Goal: Task Accomplishment & Management: Use online tool/utility

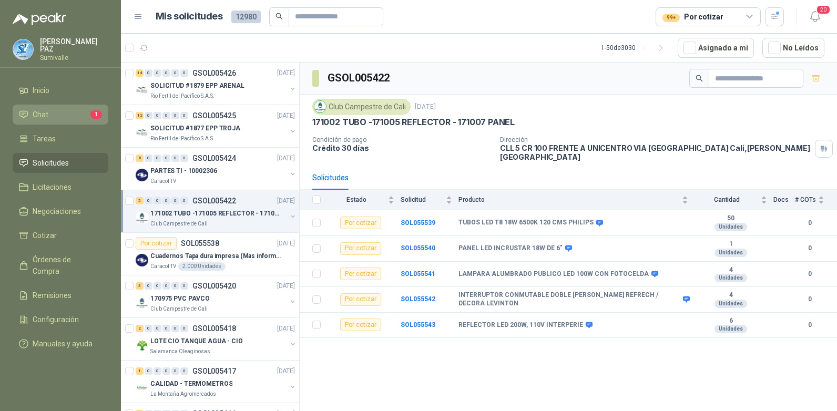
click at [81, 114] on li "Chat 1" at bounding box center [60, 115] width 83 height 12
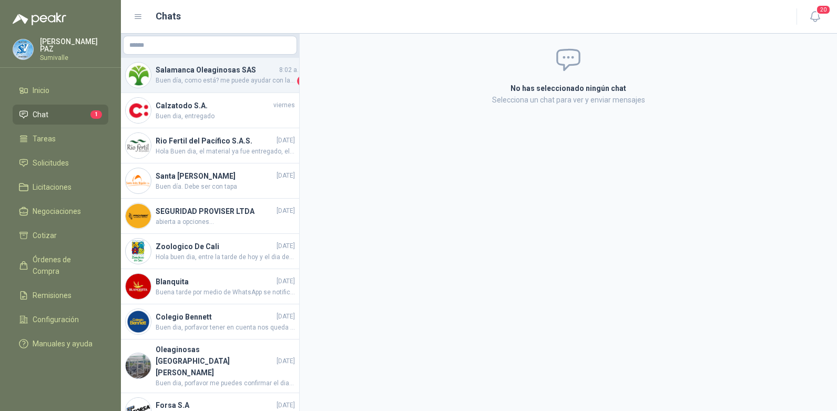
click at [252, 76] on span "Buen día, como está? me puede ayudar con la ficha técnica por favor" at bounding box center [225, 81] width 139 height 11
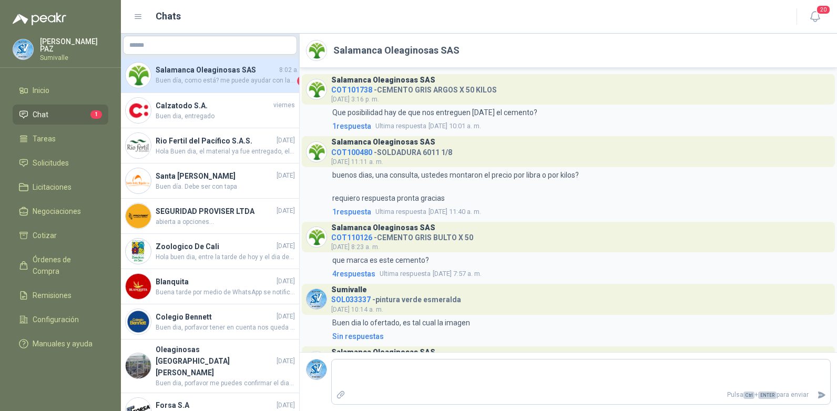
scroll to position [1789, 0]
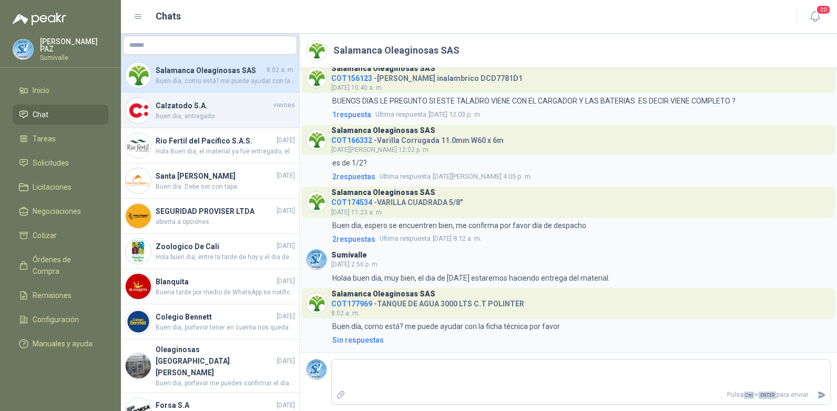
click at [228, 115] on span "Buen dia, entregado" at bounding box center [225, 116] width 139 height 10
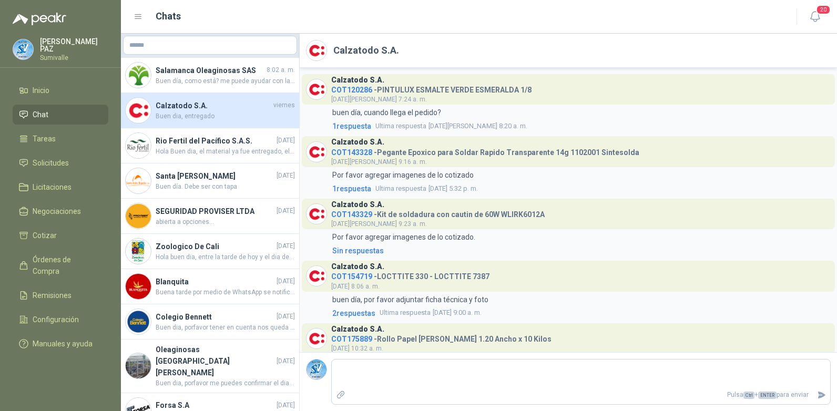
scroll to position [35, 0]
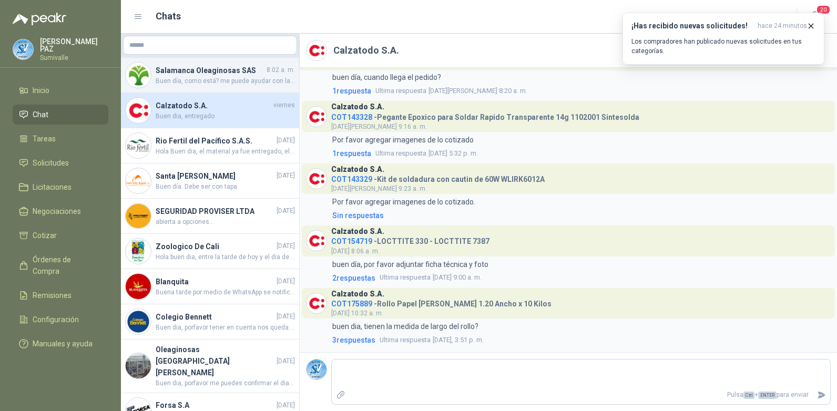
click at [211, 84] on span "Buen día, como está? me puede ayudar con la ficha técnica por favor" at bounding box center [225, 81] width 139 height 10
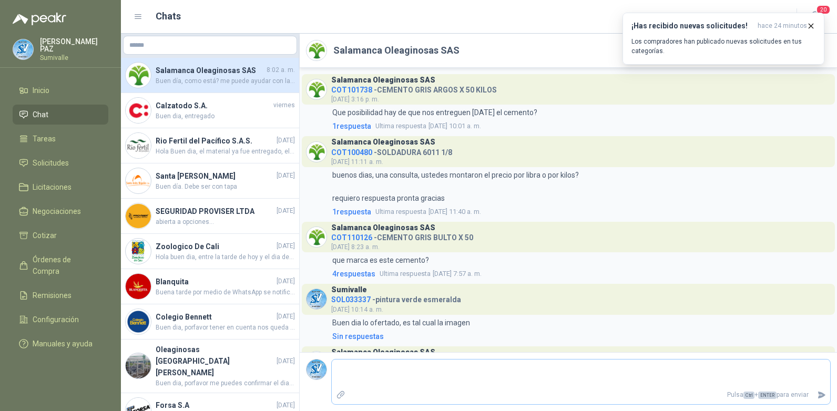
scroll to position [1789, 0]
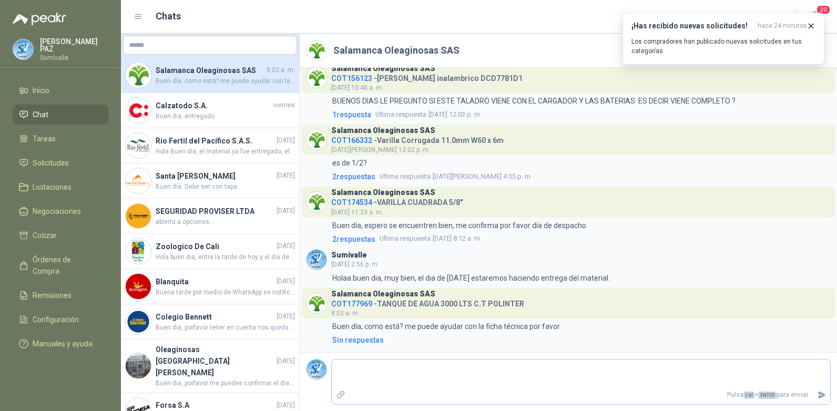
click at [412, 374] on textarea at bounding box center [581, 374] width 498 height 24
type textarea "*"
type textarea "**"
type textarea "****"
type textarea "*****"
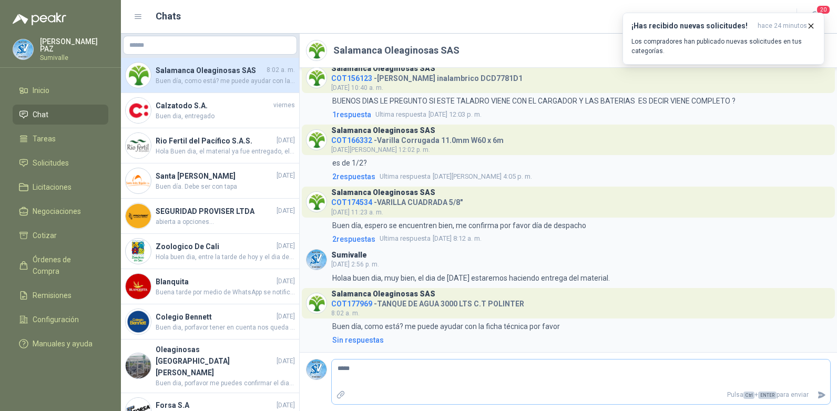
type textarea "*****"
type textarea "*******"
type textarea "********"
type textarea "*********"
type textarea "**********"
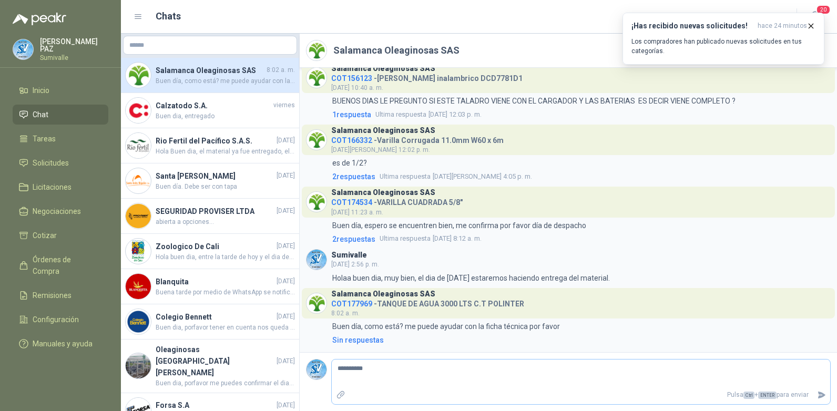
type textarea "**********"
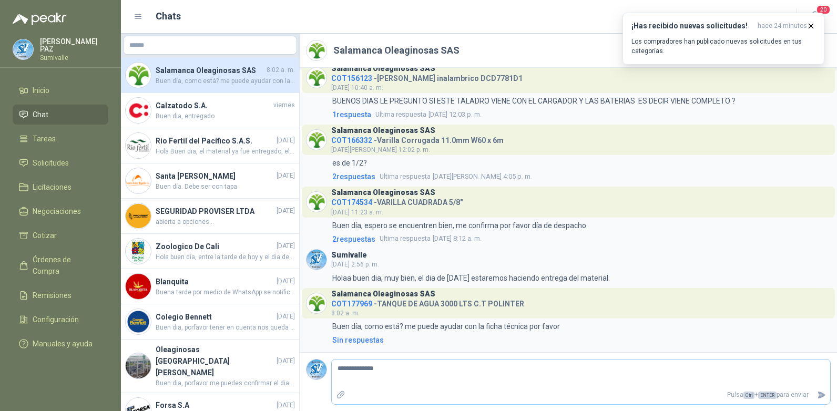
type textarea "**********"
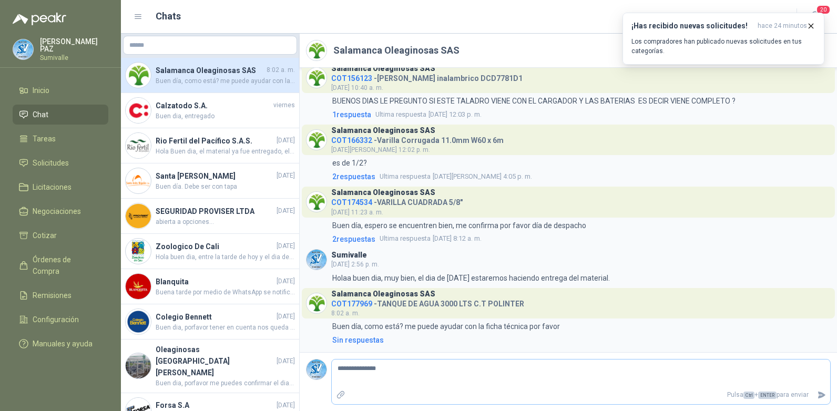
type textarea "**********"
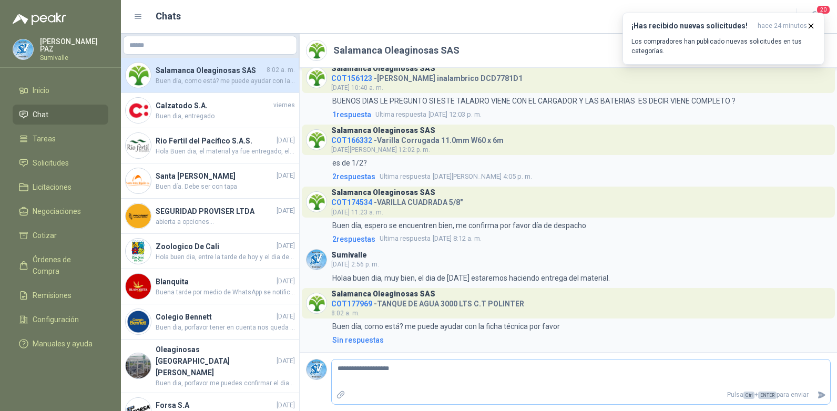
type textarea "**********"
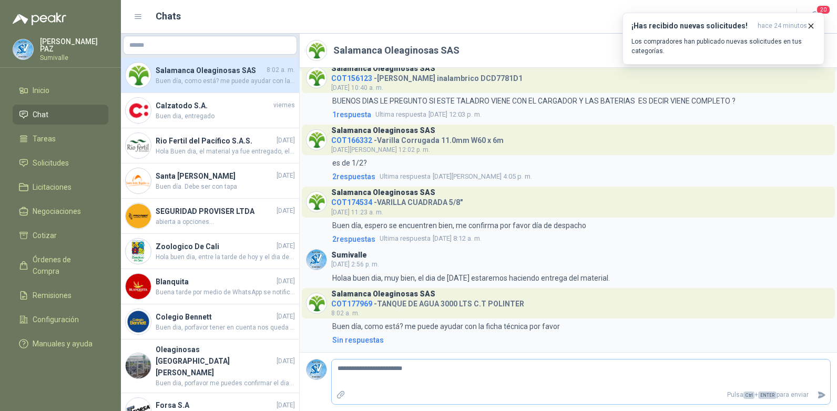
type textarea "**********"
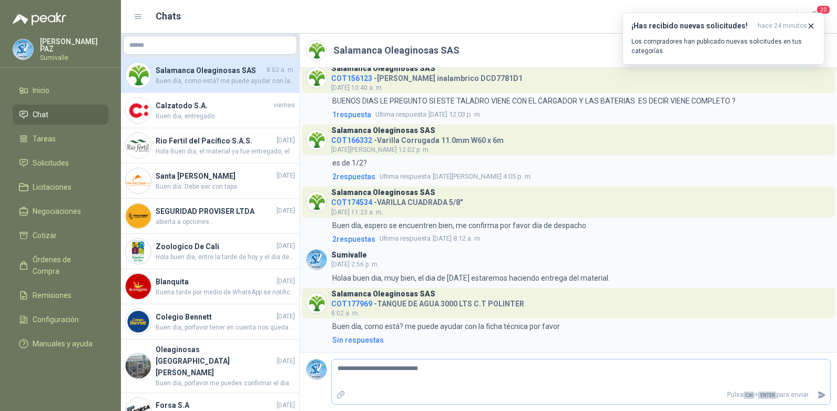
type textarea "**********"
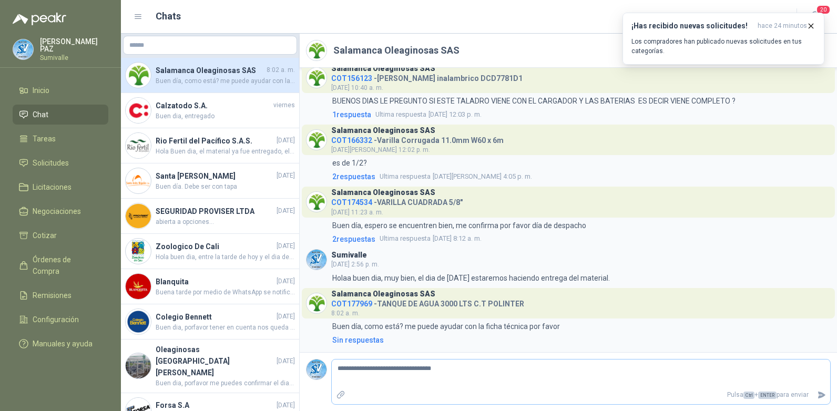
type textarea "**********"
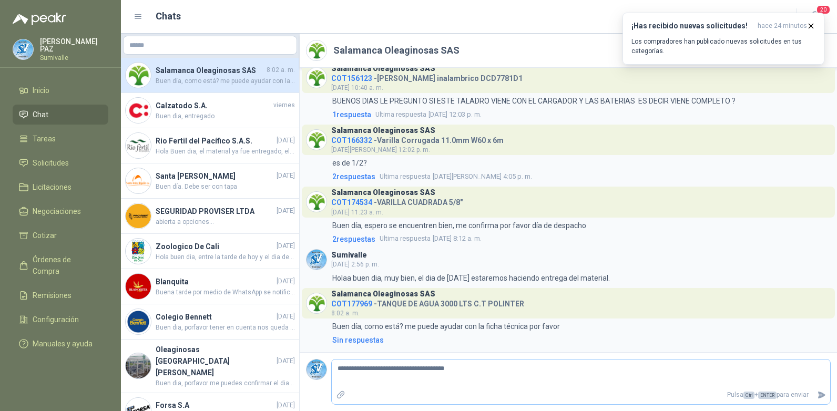
type textarea "**********"
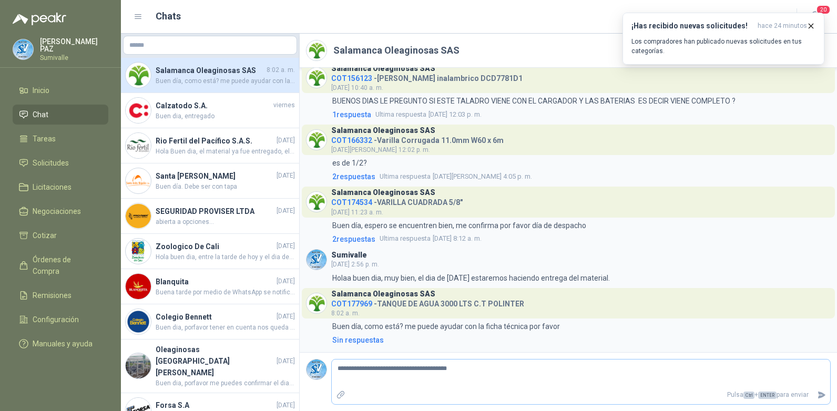
type textarea "**********"
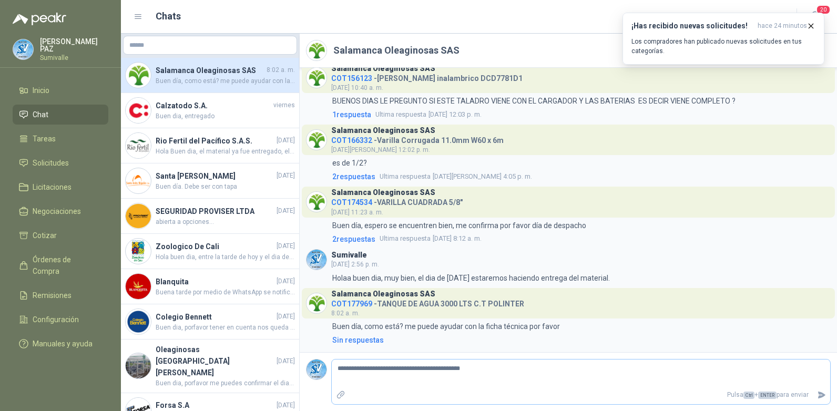
type textarea "**********"
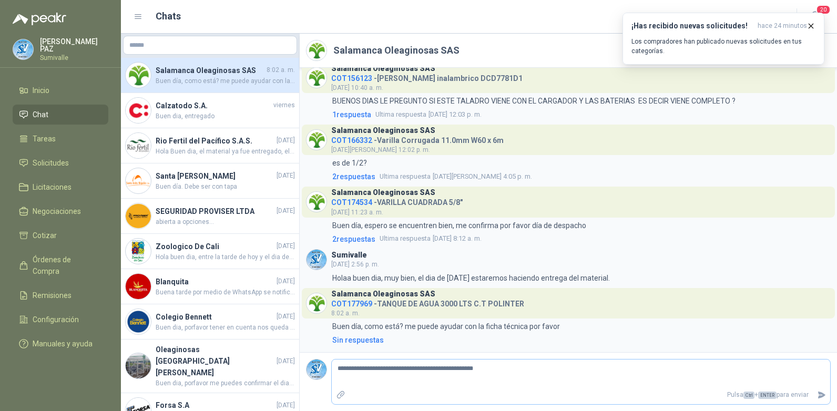
type textarea "**********"
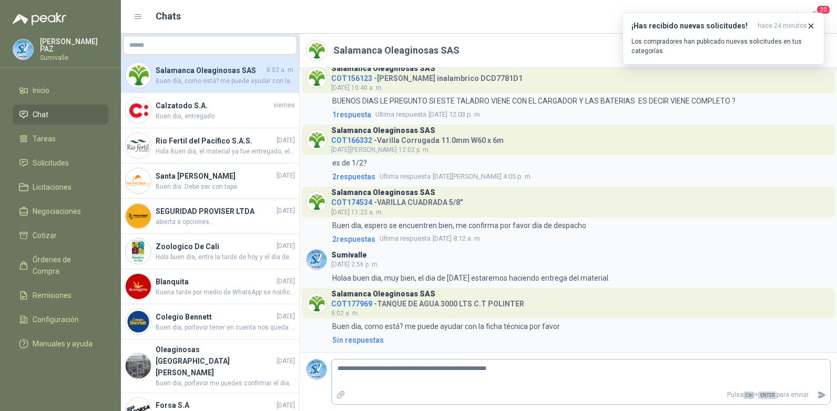
type textarea "**********"
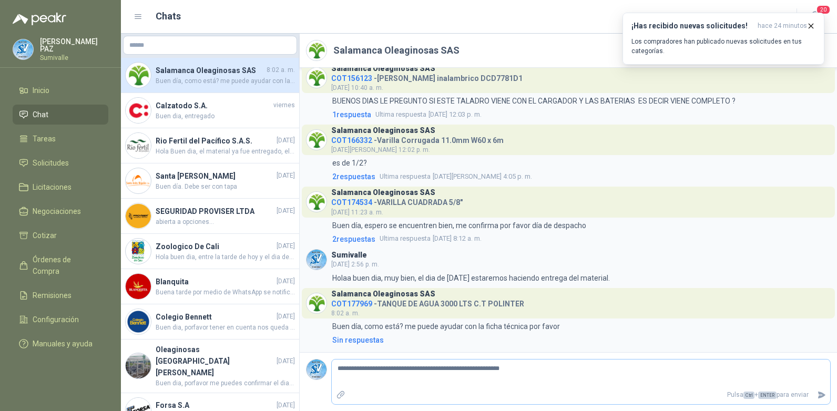
type textarea "**********"
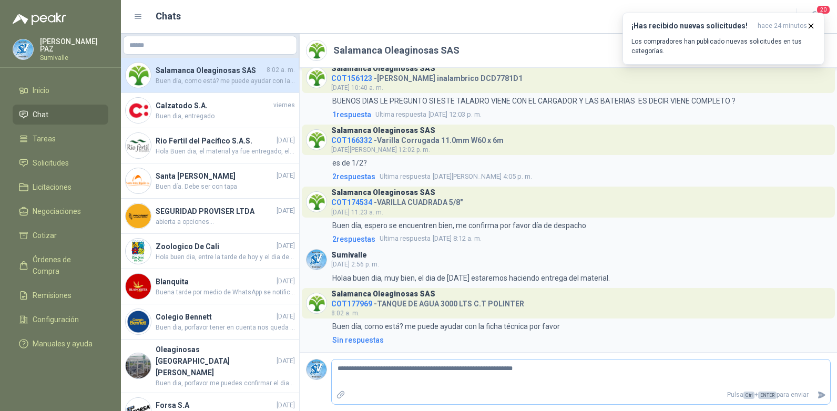
type textarea "**********"
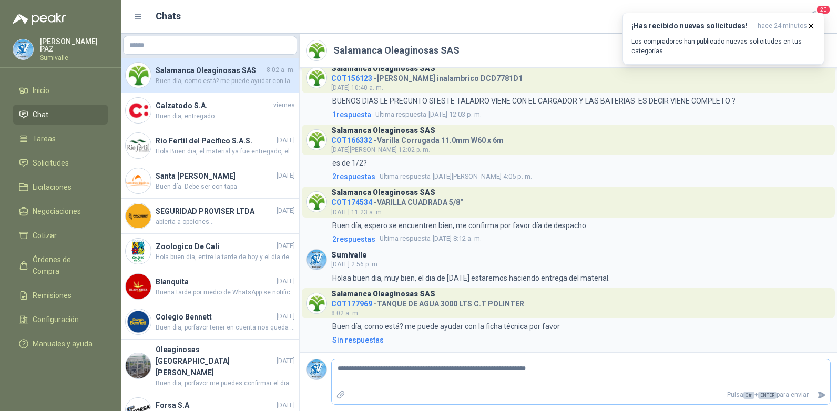
type textarea "**********"
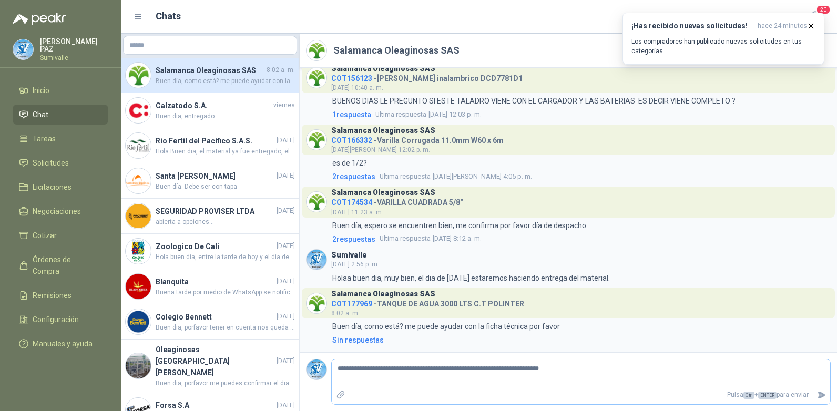
type textarea "**********"
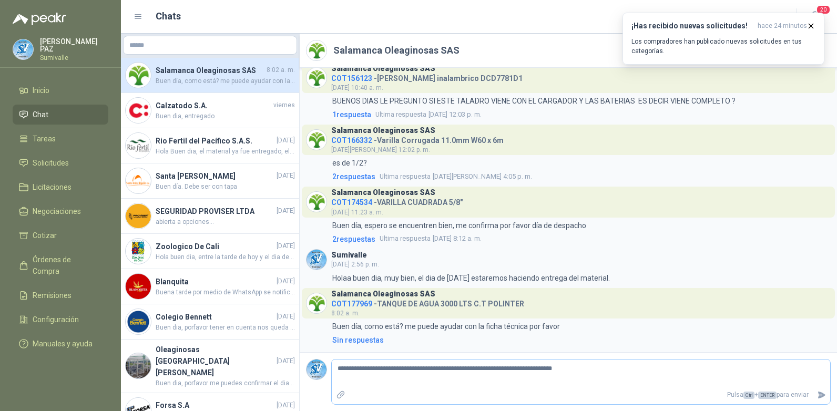
type textarea "**********"
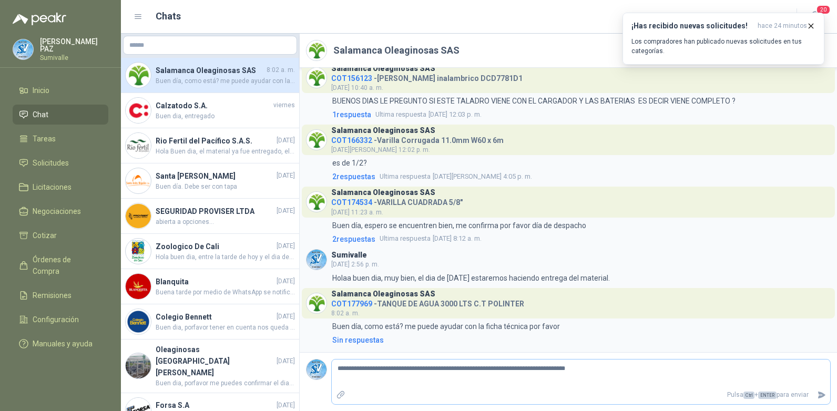
type textarea "**********"
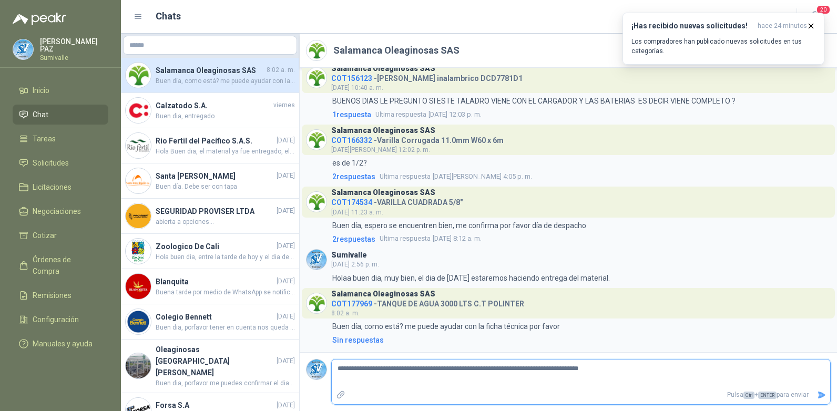
click at [824, 393] on icon "Enviar" at bounding box center [821, 395] width 9 height 9
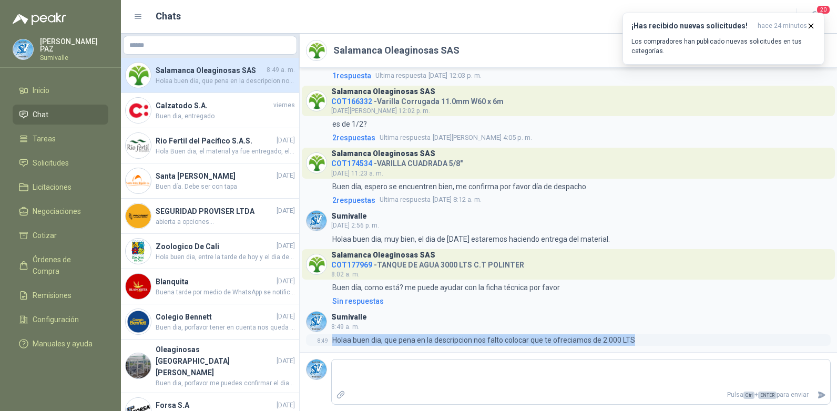
drag, startPoint x: 332, startPoint y: 340, endPoint x: 650, endPoint y: 335, distance: 318.0
click at [650, 335] on div "8:49 Holaa buen dia, que pena en la descripcion nos falto colocar que te ofreci…" at bounding box center [568, 340] width 525 height 12
copy p "Holaa buen dia, que pena en la descripcion nos falto colocar que te ofreciamos …"
click at [371, 297] on div "Sin respuestas" at bounding box center [358, 301] width 52 height 12
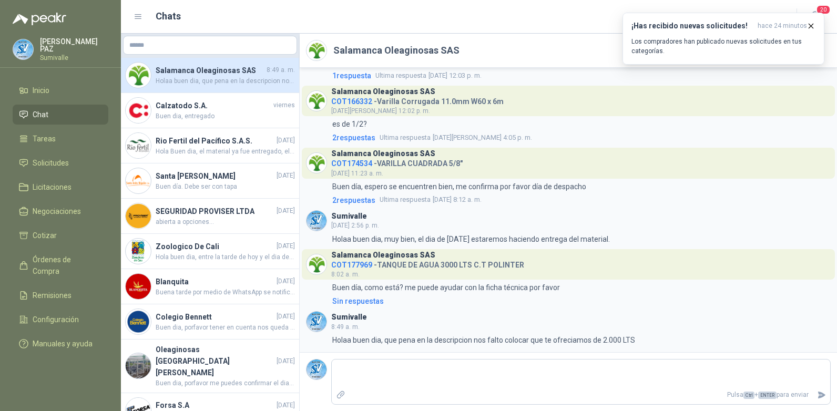
scroll to position [1851, 0]
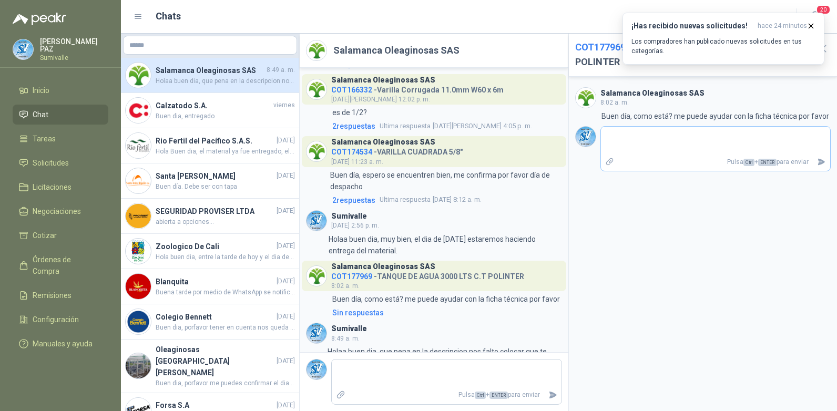
click at [648, 143] on textarea at bounding box center [716, 141] width 230 height 24
click at [819, 164] on icon "Enviar" at bounding box center [821, 162] width 7 height 7
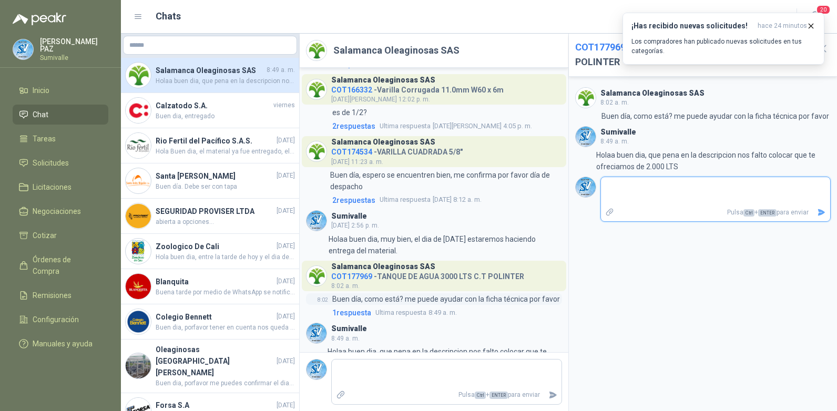
scroll to position [1897, 0]
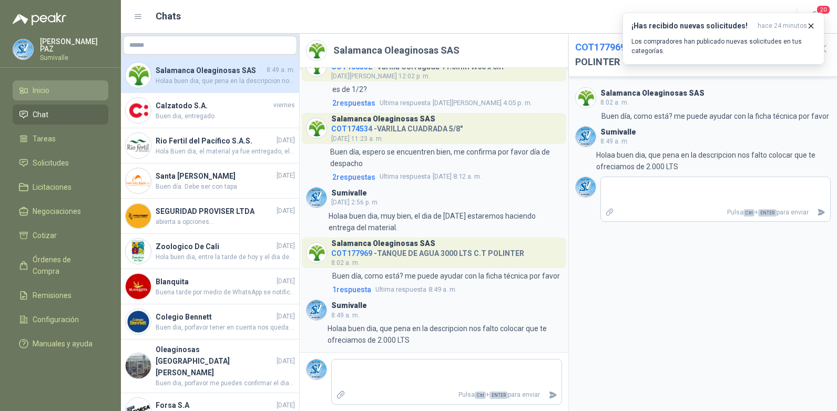
click at [40, 89] on span "Inicio" at bounding box center [41, 91] width 17 height 12
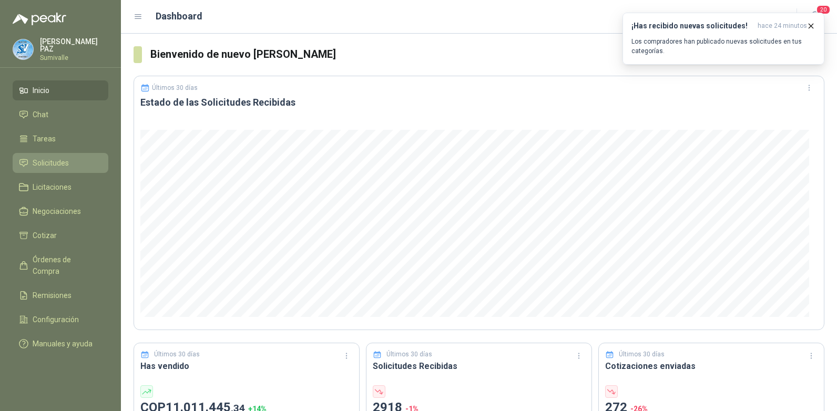
click at [70, 162] on li "Solicitudes" at bounding box center [60, 163] width 83 height 12
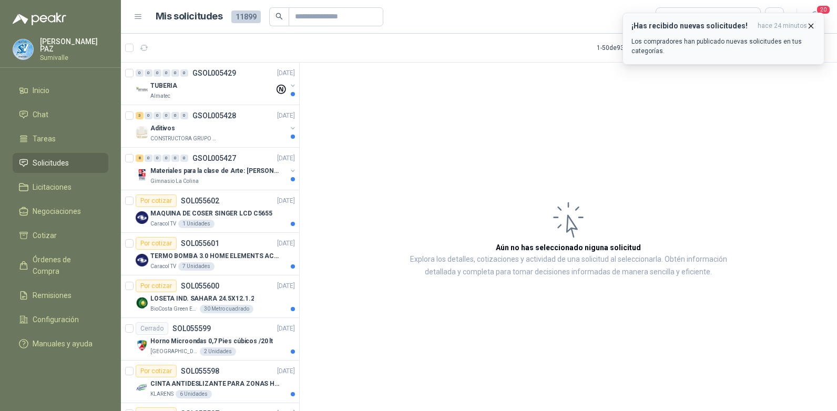
click at [808, 25] on icon "button" at bounding box center [810, 26] width 9 height 9
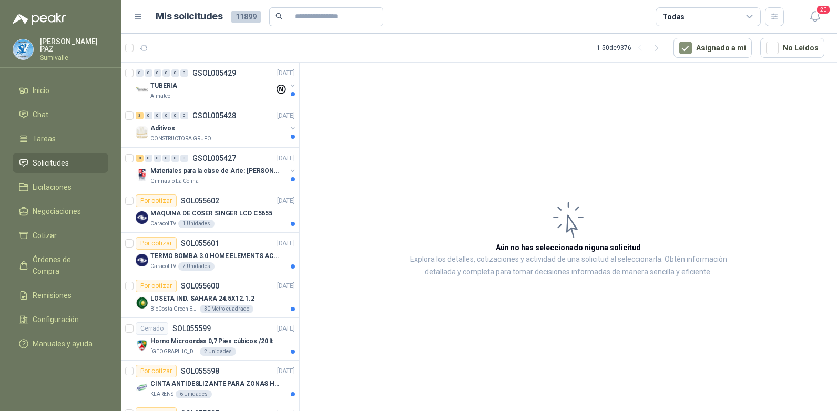
click at [738, 10] on div "Todas" at bounding box center [707, 16] width 105 height 19
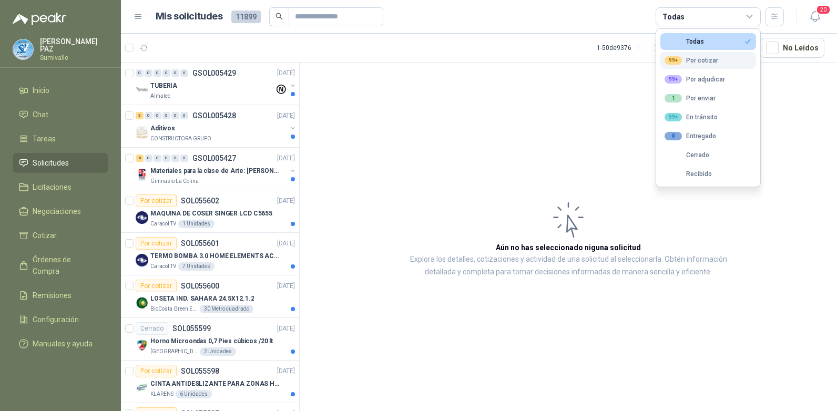
click at [686, 65] on button "99+ Por cotizar" at bounding box center [708, 60] width 96 height 17
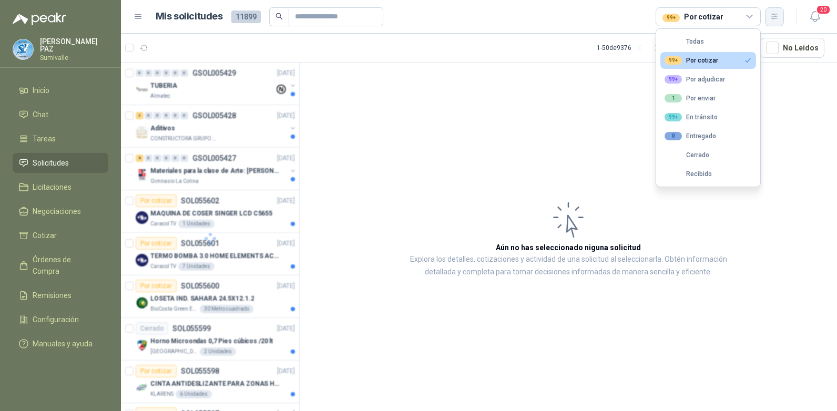
click at [775, 17] on icon "button" at bounding box center [774, 16] width 6 height 5
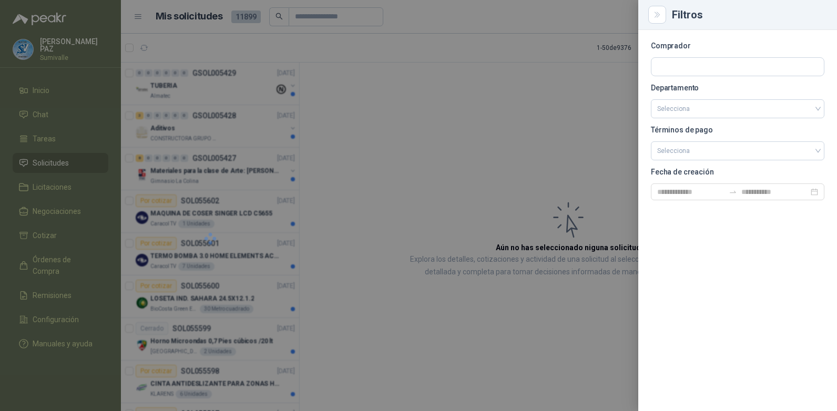
click at [416, 119] on div at bounding box center [418, 205] width 837 height 411
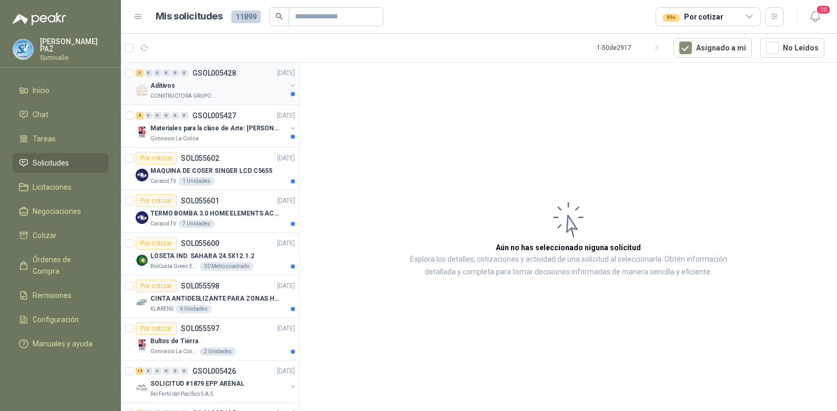
click at [180, 87] on div "Aditivos" at bounding box center [218, 85] width 136 height 13
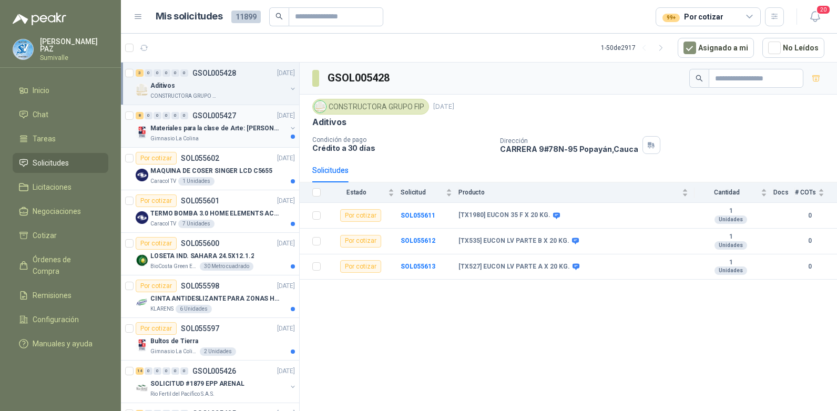
click at [219, 122] on div "Materiales para la clase de Arte: [PERSON_NAME]" at bounding box center [218, 128] width 136 height 13
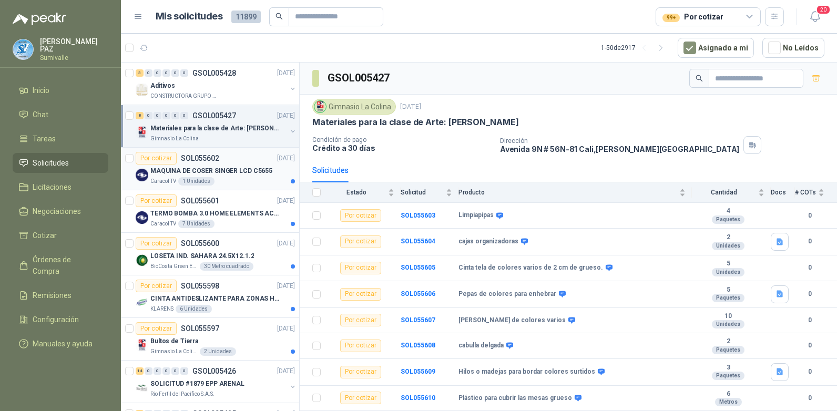
click at [246, 160] on div "Por cotizar SOL055602 [DATE]" at bounding box center [215, 158] width 159 height 13
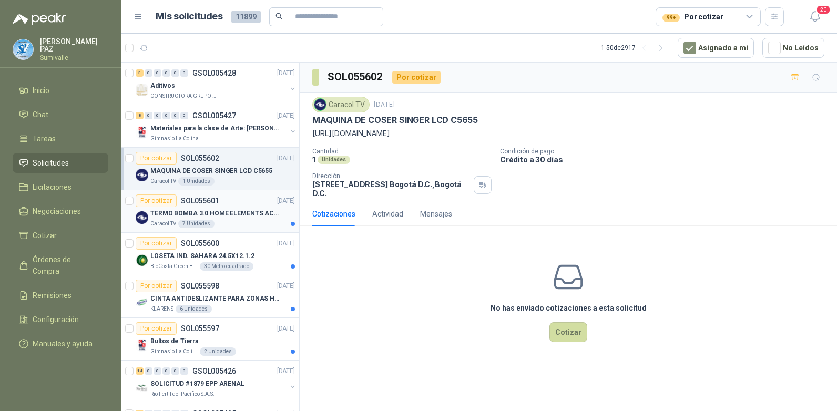
click at [249, 217] on p "TERMO BOMBA 3.0 HOME ELEMENTS ACERO INOX" at bounding box center [215, 214] width 131 height 10
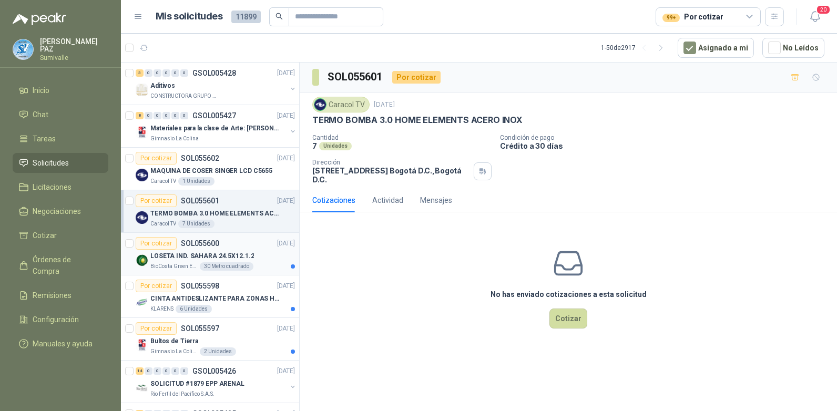
click at [256, 251] on div "LOSETA IND. SAHARA 24.5X12.1.2" at bounding box center [222, 256] width 145 height 13
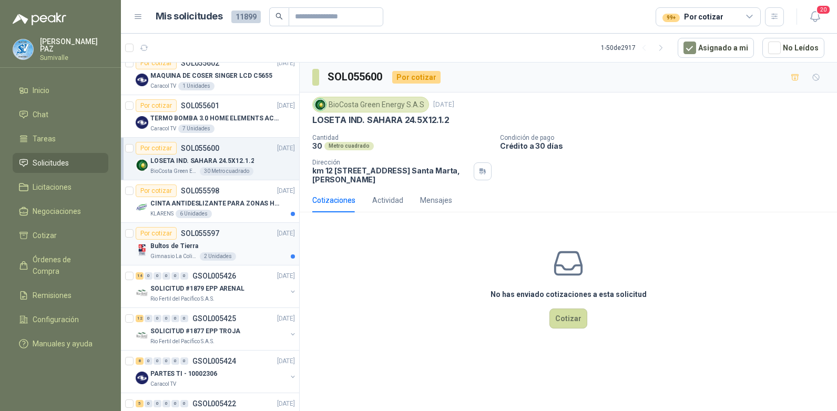
scroll to position [105, 0]
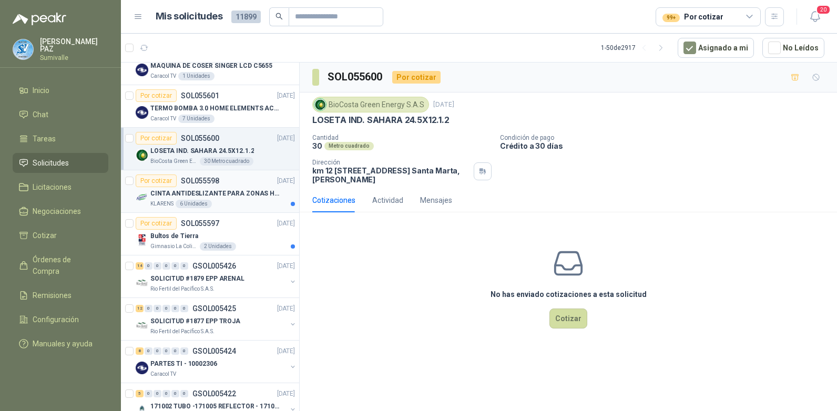
click at [253, 194] on p "CINTA ANTIDESLIZANTE PARA ZONAS HUMEDAS" at bounding box center [215, 194] width 131 height 10
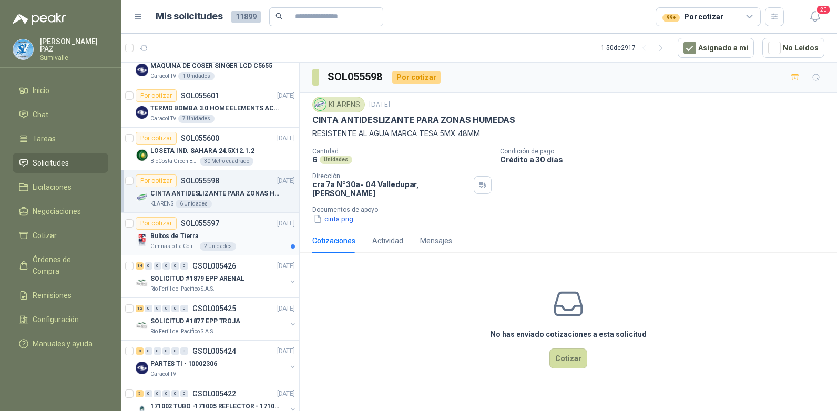
click at [253, 233] on div "Bultos de Tierra" at bounding box center [222, 236] width 145 height 13
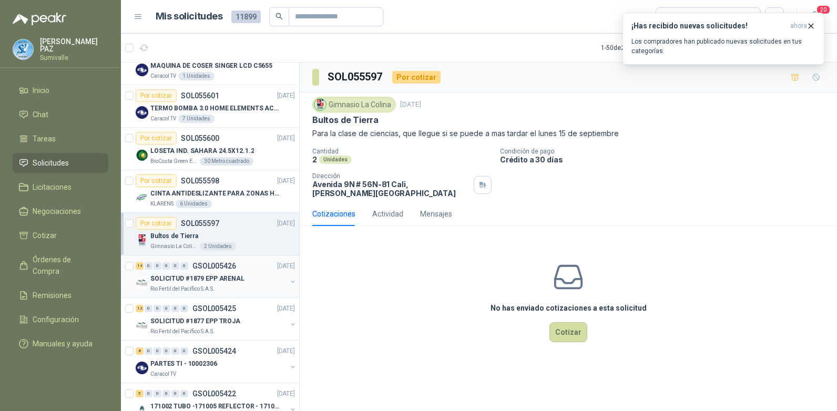
click at [255, 276] on div "SOLICITUD #1879 EPP ARENAL" at bounding box center [218, 278] width 136 height 13
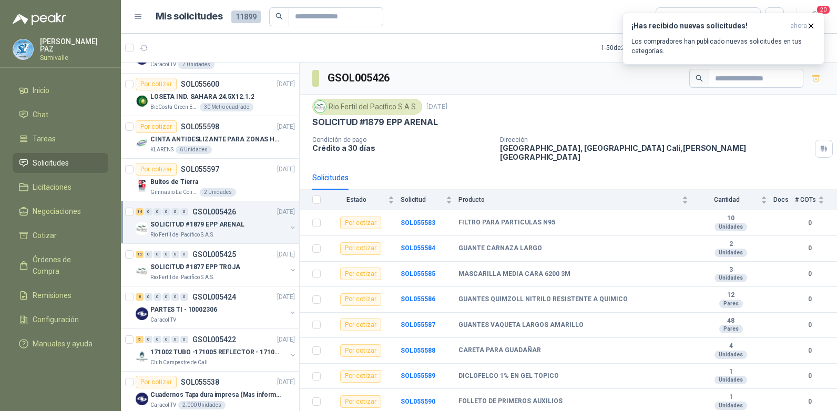
scroll to position [210, 0]
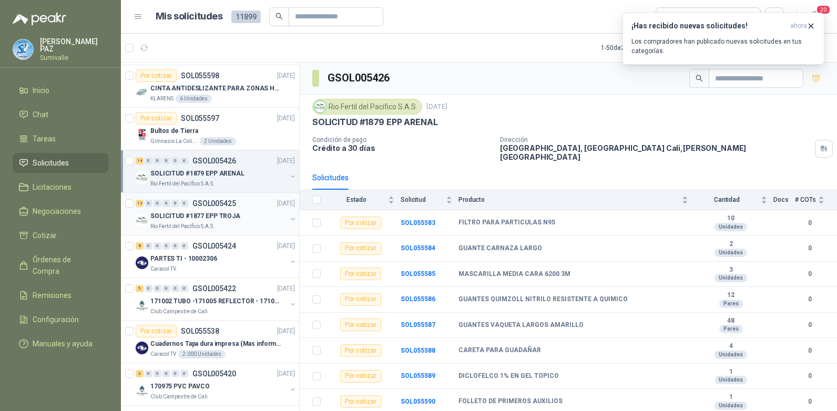
click at [218, 211] on p "SOLICITUD #1877 EPP TROJA" at bounding box center [195, 216] width 90 height 10
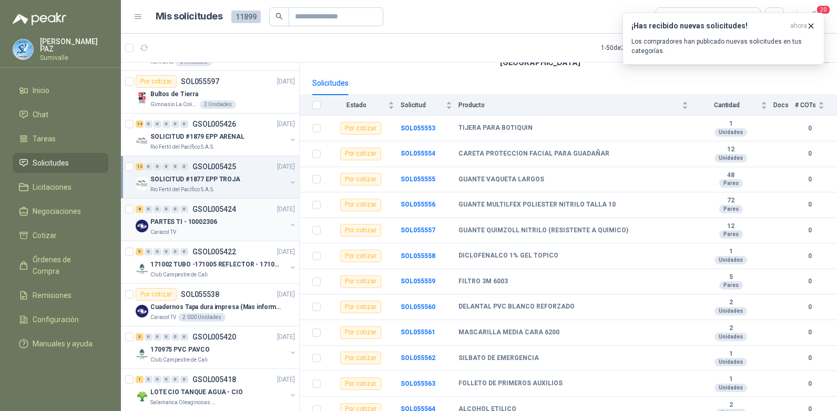
scroll to position [263, 0]
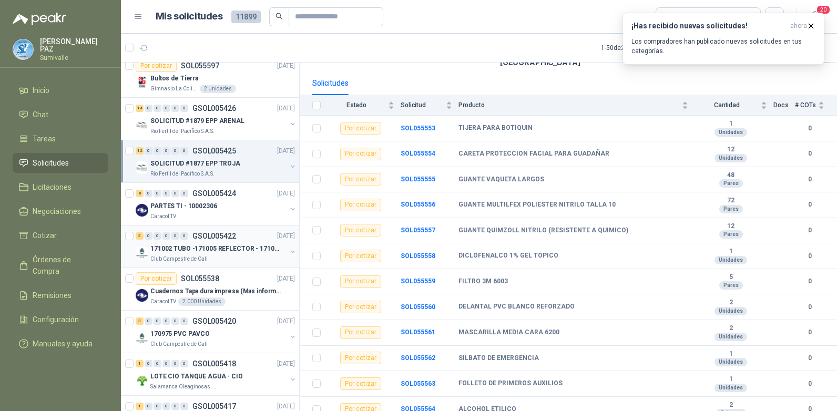
click at [257, 250] on p "171002 TUBO -171005 REFLECTOR - 171007 PANEL" at bounding box center [215, 249] width 131 height 10
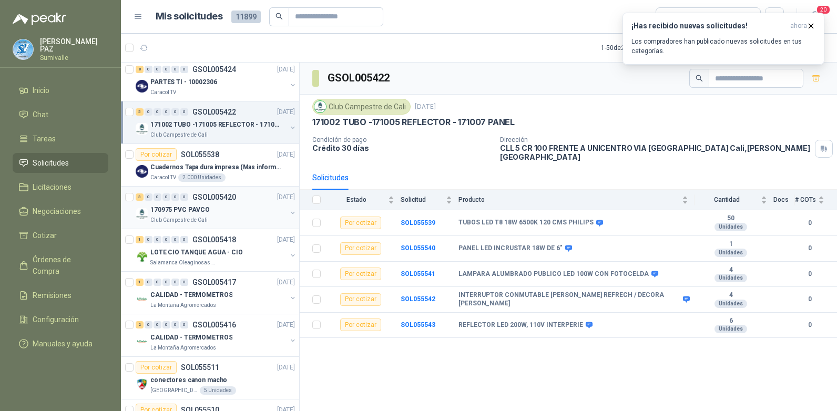
scroll to position [420, 0]
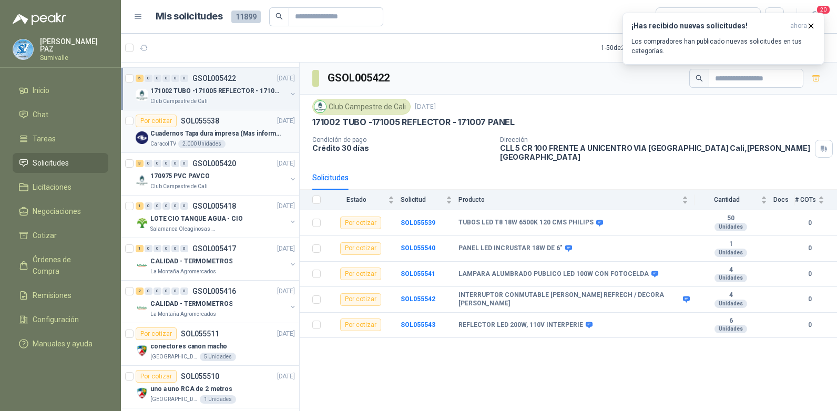
click at [247, 122] on div "Por cotizar SOL055538 [DATE]" at bounding box center [215, 121] width 159 height 13
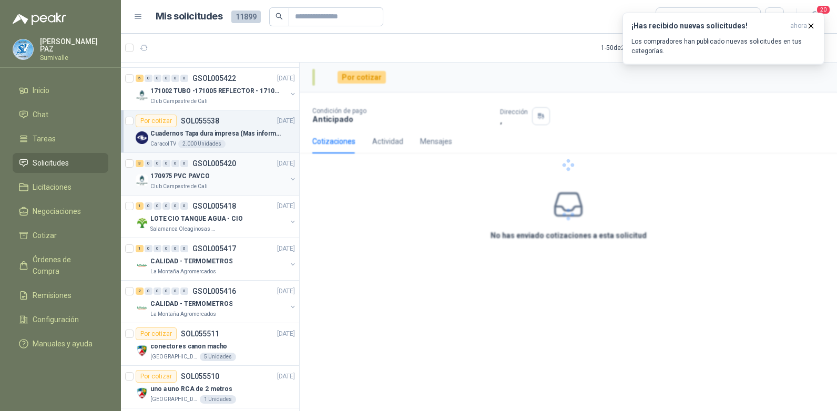
click at [233, 177] on div "170975 PVC PAVCO" at bounding box center [218, 176] width 136 height 13
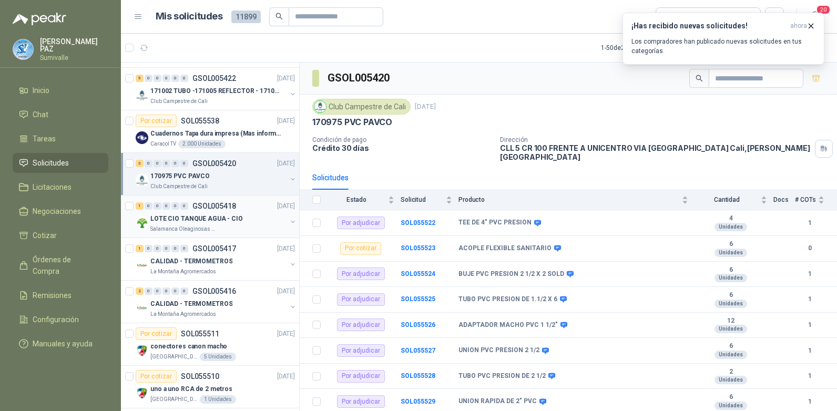
click at [229, 224] on div "LOTE CIO TANQUE AGUA - CIO" at bounding box center [218, 218] width 136 height 13
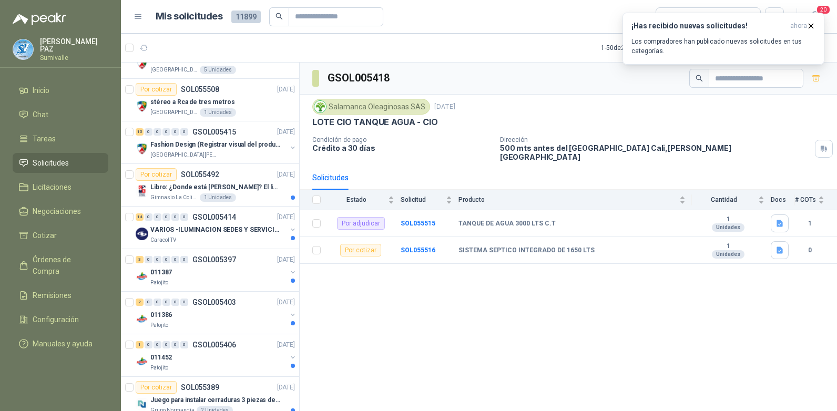
scroll to position [841, 0]
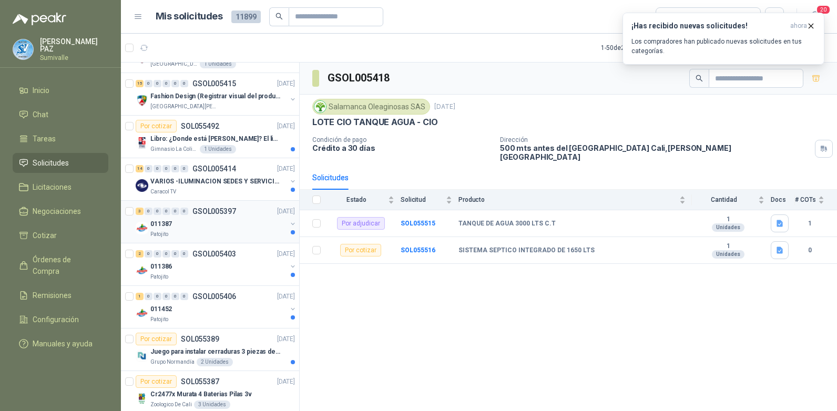
click at [237, 226] on div "011387" at bounding box center [218, 224] width 136 height 13
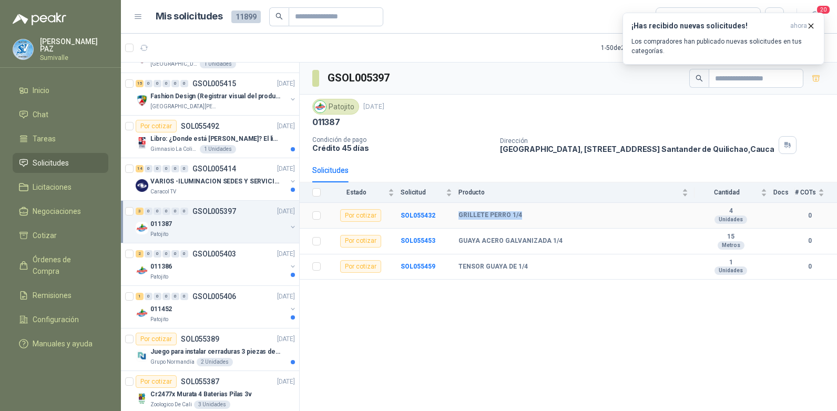
drag, startPoint x: 459, startPoint y: 210, endPoint x: 539, endPoint y: 213, distance: 80.0
click at [539, 213] on td "GRILLETE PERRO 1/4" at bounding box center [576, 216] width 236 height 26
copy b "GRILLETE PERRO 1/4"
drag, startPoint x: 459, startPoint y: 243, endPoint x: 568, endPoint y: 235, distance: 108.5
click at [568, 235] on tr "Por cotizar SOL055453 GUAYA ACERO GALVANIZADA 1/4 15 Metros 0" at bounding box center [568, 242] width 537 height 26
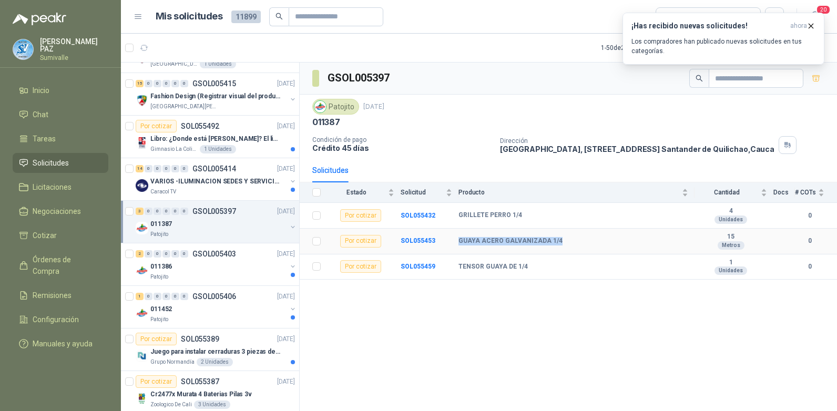
copy tr "GUAYA ACERO GALVANIZADA 1/4"
drag, startPoint x: 459, startPoint y: 266, endPoint x: 531, endPoint y: 266, distance: 72.5
click at [531, 266] on div "TENSOR GUAYA DE 1/4" at bounding box center [573, 267] width 230 height 8
copy b "TENSOR GUAYA DE 1/4"
click at [222, 269] on div "011386" at bounding box center [218, 266] width 136 height 13
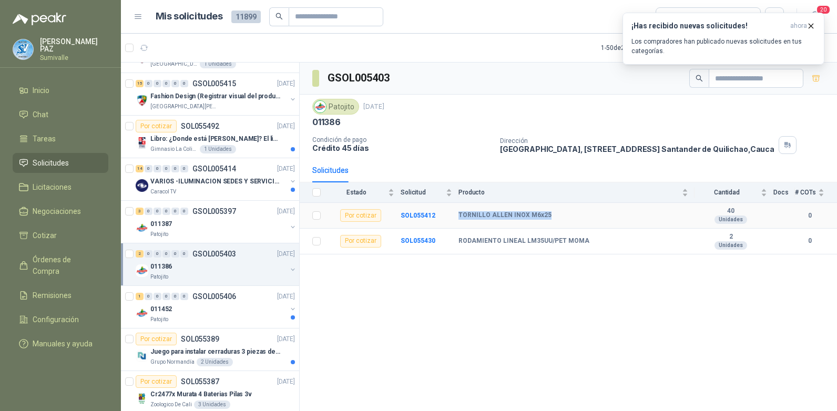
drag, startPoint x: 453, startPoint y: 217, endPoint x: 557, endPoint y: 213, distance: 104.2
click at [557, 213] on tr "Por cotizar SOL055412 TORNILLO [PERSON_NAME] INOX M6x25 40 Unidades 0" at bounding box center [568, 216] width 537 height 26
copy tr "TORNILLO ALLEN INOX M6x25"
click at [228, 319] on div "Patojito" at bounding box center [218, 319] width 136 height 8
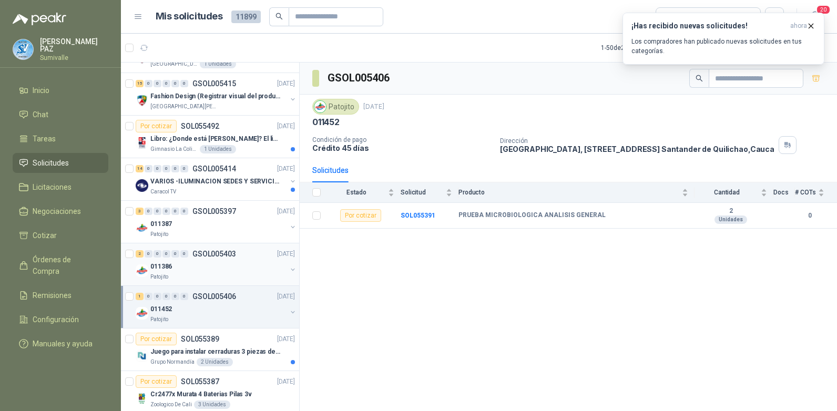
click at [236, 265] on div "011386" at bounding box center [218, 266] width 136 height 13
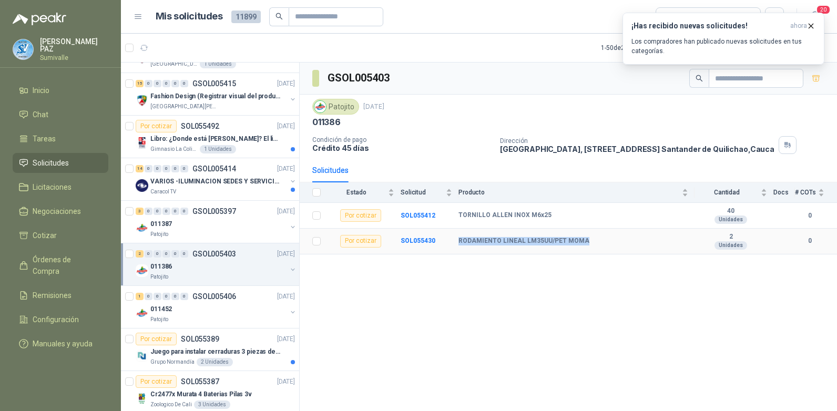
drag, startPoint x: 456, startPoint y: 242, endPoint x: 615, endPoint y: 240, distance: 159.3
click at [615, 240] on tr "Por cotizar SOL055430 RODAMIENTO LINEAL LM35UU/PET MOMA 2 Unidades 0" at bounding box center [568, 242] width 537 height 26
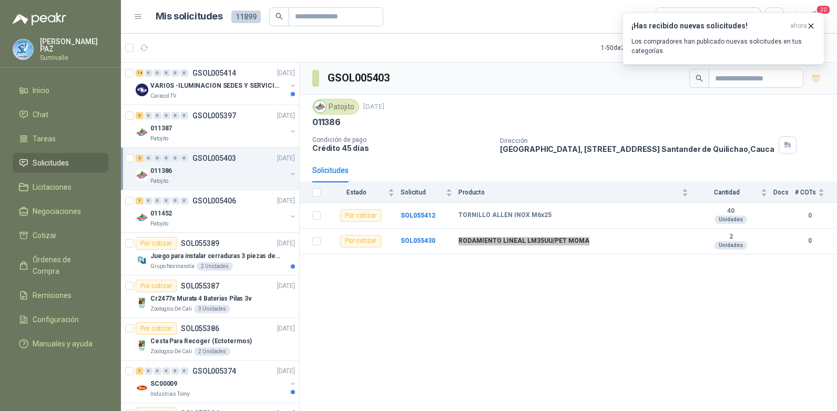
scroll to position [946, 0]
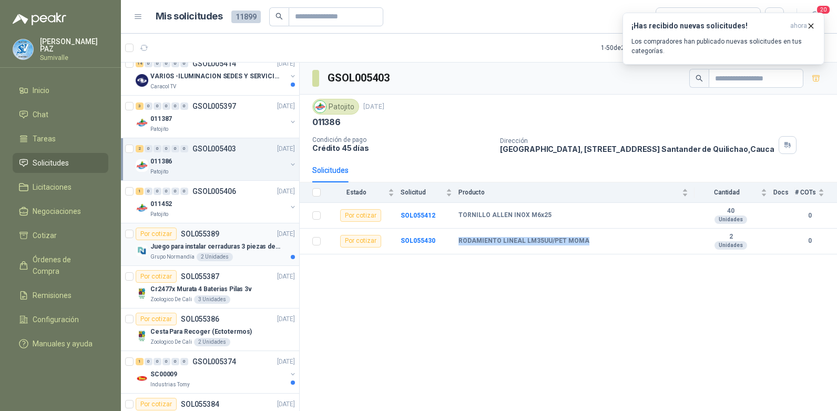
click at [247, 253] on div "Grupo Normandía 2 Unidades" at bounding box center [222, 257] width 145 height 8
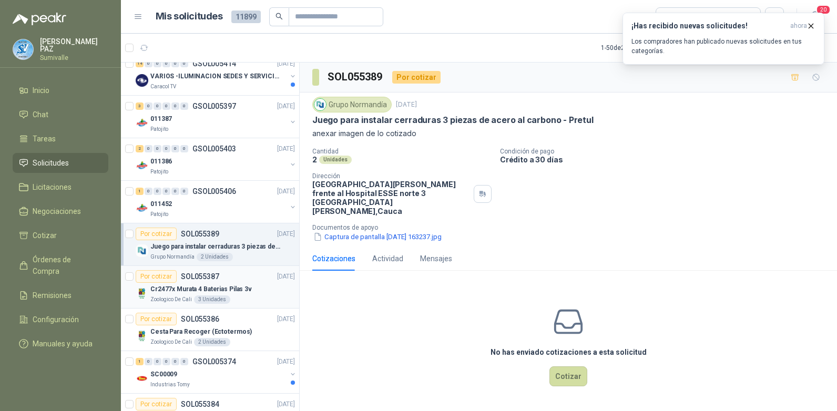
click at [254, 286] on div "Cr2477x Murata 4 Baterias Pilas 3v" at bounding box center [222, 289] width 145 height 13
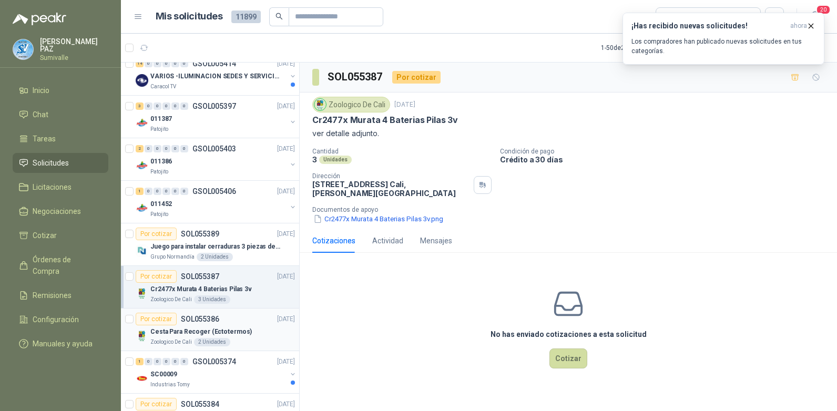
click at [247, 323] on div "Por cotizar SOL055386 [DATE]" at bounding box center [215, 319] width 159 height 13
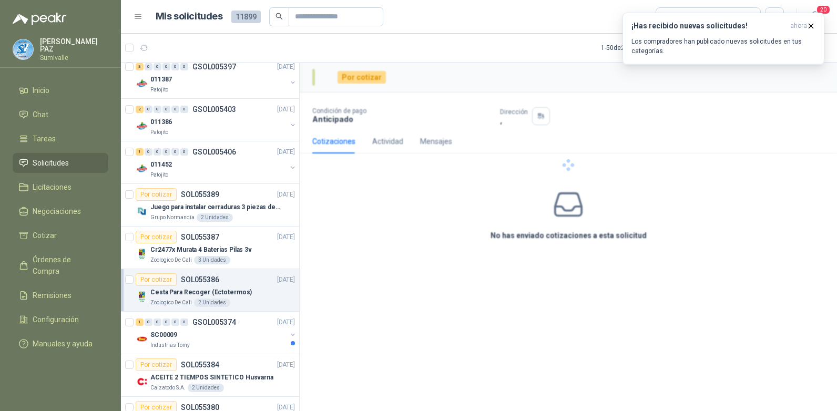
scroll to position [1051, 0]
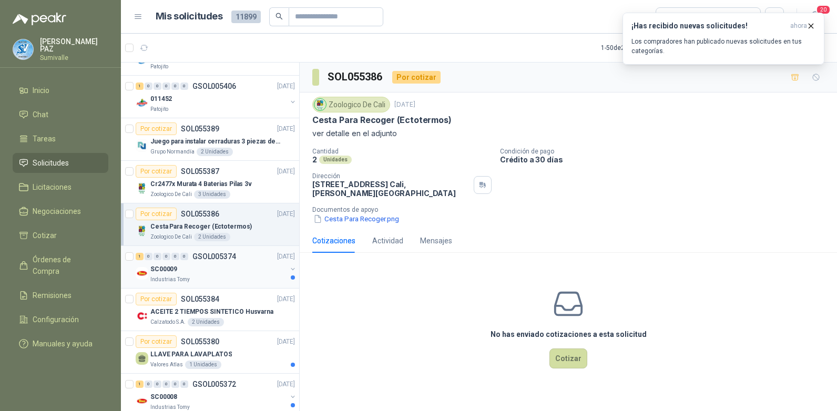
click at [249, 276] on div "Industrias Tomy" at bounding box center [218, 279] width 136 height 8
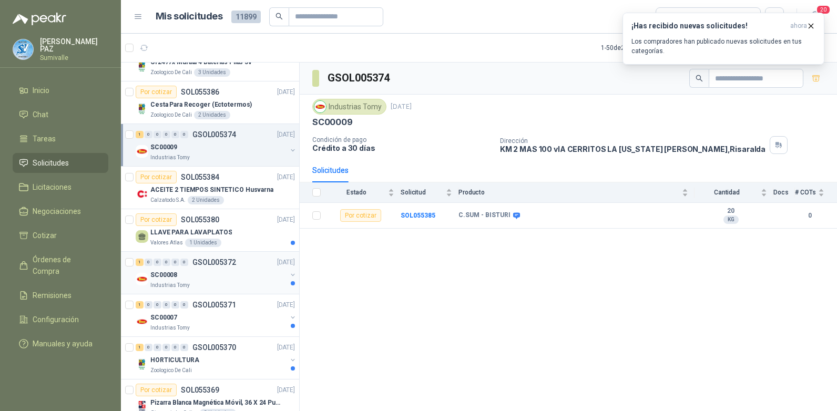
scroll to position [1209, 0]
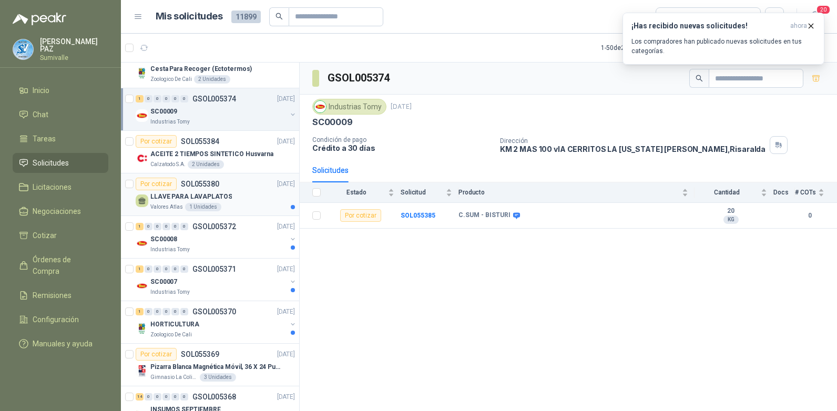
click at [248, 204] on div "Valores Atlas 1 Unidades" at bounding box center [222, 207] width 145 height 8
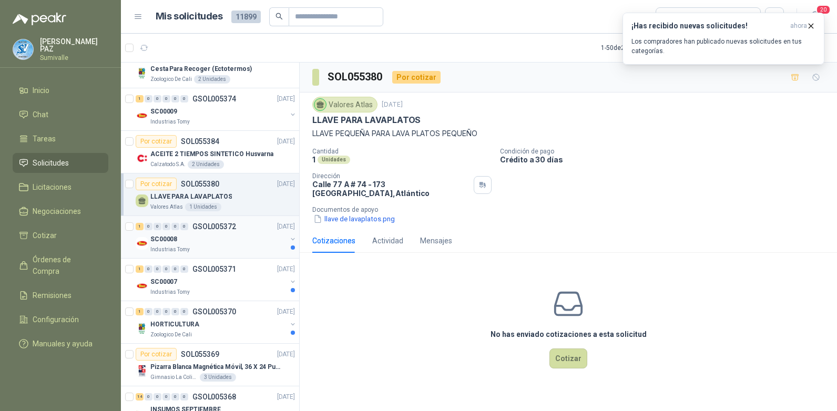
click at [247, 237] on div "SC00008" at bounding box center [218, 239] width 136 height 13
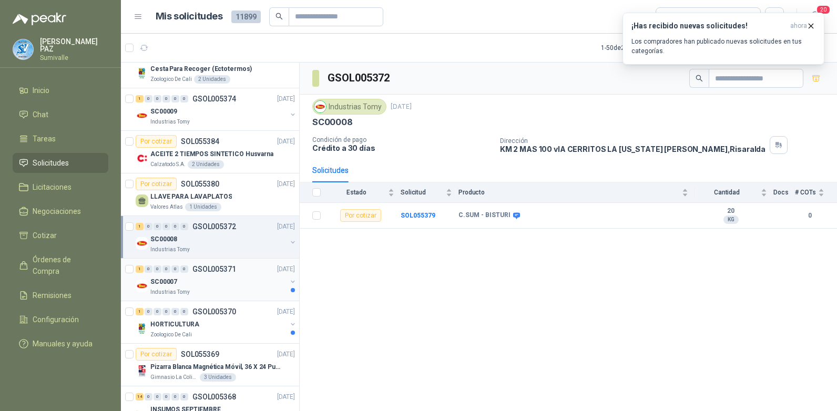
click at [247, 272] on div "1 0 0 0 0 0 GSOL005371 [DATE]" at bounding box center [216, 269] width 161 height 13
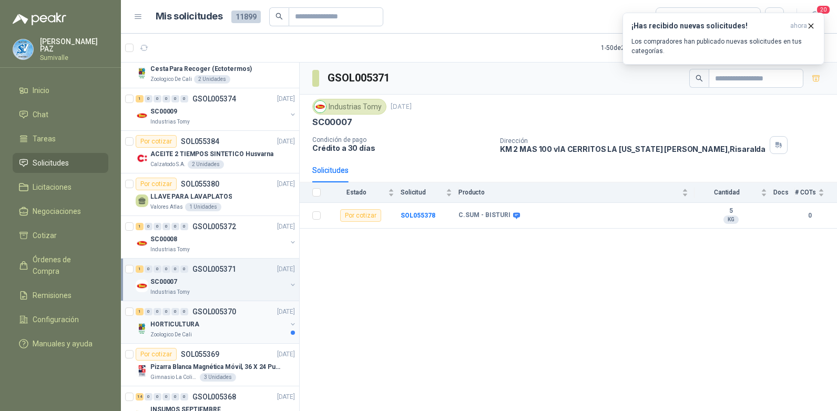
click at [240, 324] on div "HORTICULTURA" at bounding box center [218, 324] width 136 height 13
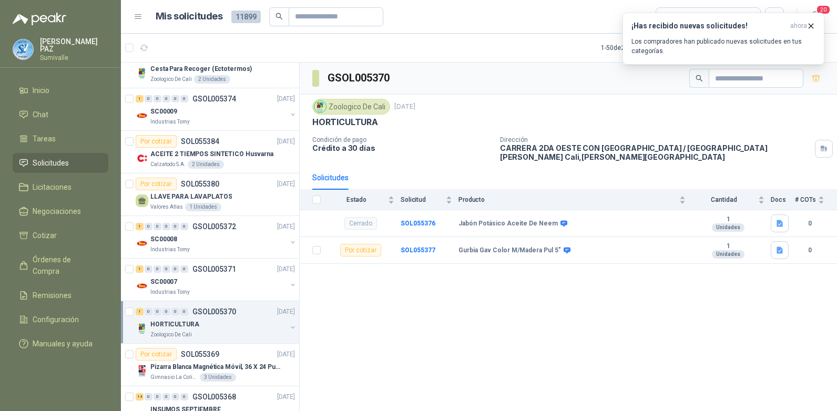
scroll to position [1367, 0]
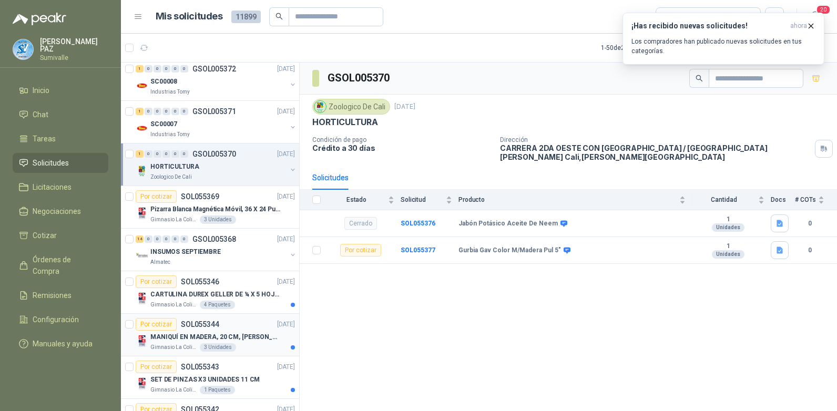
click at [252, 314] on article "Por cotizar SOL055344 [DATE] MANIQUÍ EN MADERA, 20 CM, [PERSON_NAME] Gimnasio L…" at bounding box center [210, 335] width 178 height 43
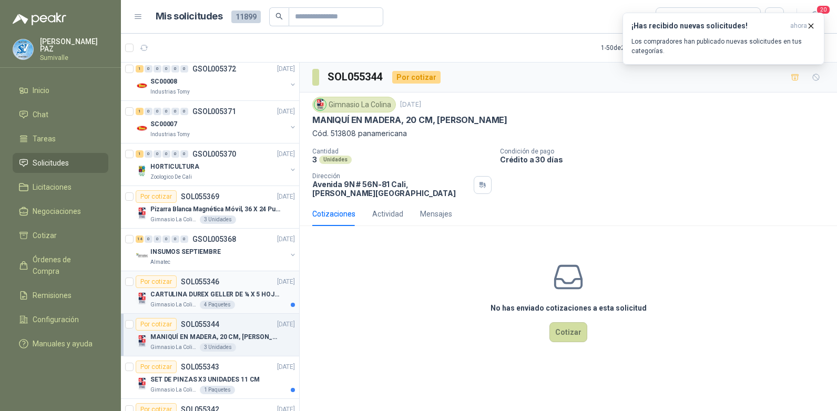
click at [256, 297] on p "CARTULINA DUREX GELLER DE ¼ X 5 HOJAS" at bounding box center [215, 295] width 131 height 10
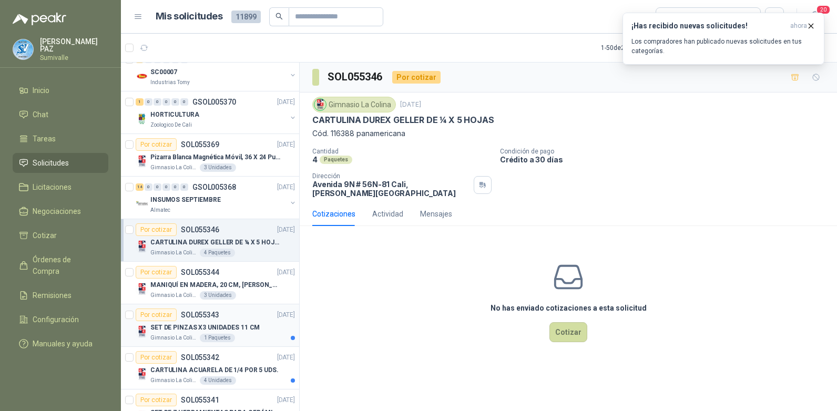
scroll to position [1419, 0]
click at [250, 324] on p "SET DE PINZAS X3 UNIDADES 11 CM" at bounding box center [204, 327] width 109 height 10
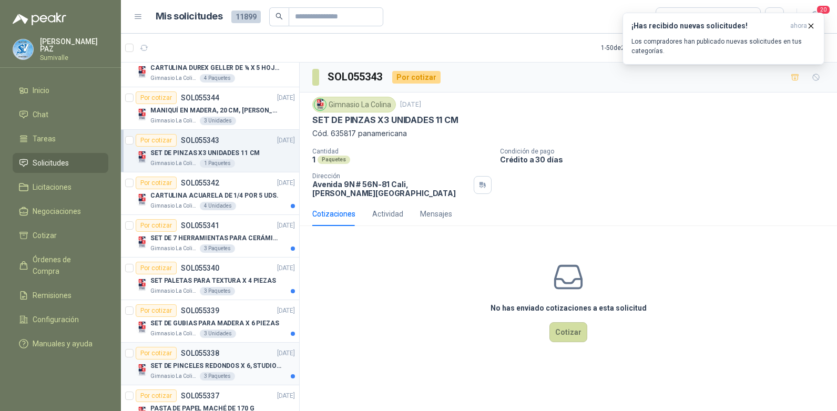
scroll to position [1629, 0]
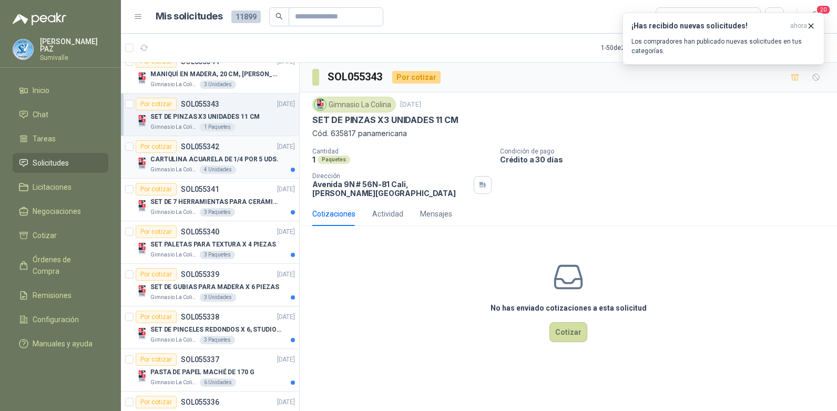
click at [258, 164] on div "CARTULINA ACUARELA DE 1/4 POR 5 UDS." at bounding box center [222, 159] width 145 height 13
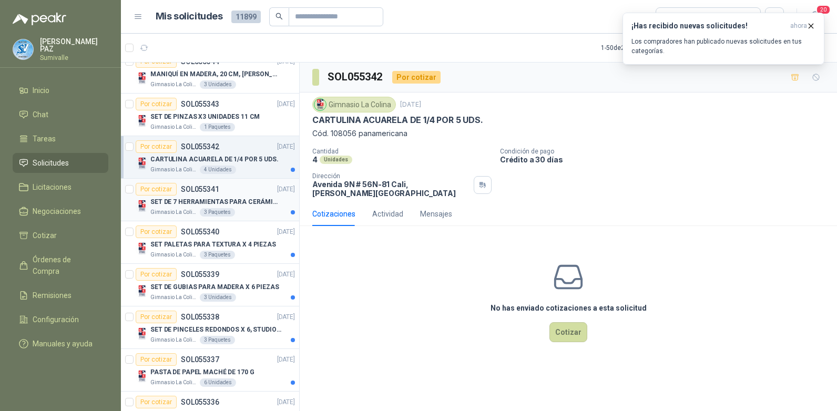
click at [252, 204] on p "SET DE 7 HERRAMIENTAS PARA CERÁMICA, [PERSON_NAME]" at bounding box center [215, 202] width 131 height 10
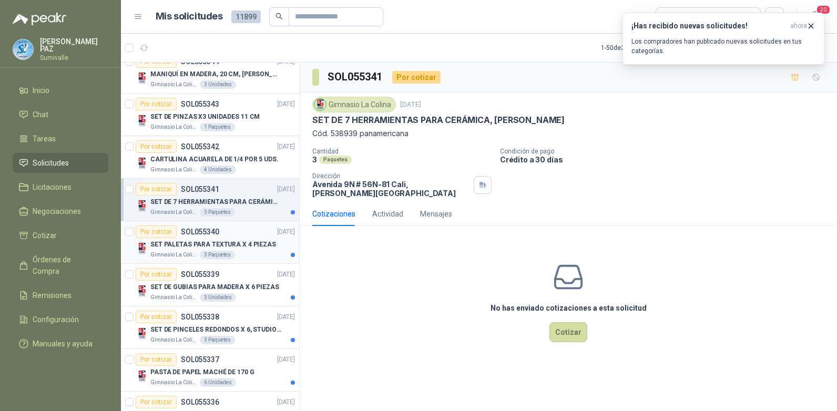
click at [250, 225] on article "Por cotizar SOL055340 [DATE] SET PALETAS PARA TEXTURA X 4 PIEZAS Gimnasio La Co…" at bounding box center [210, 242] width 178 height 43
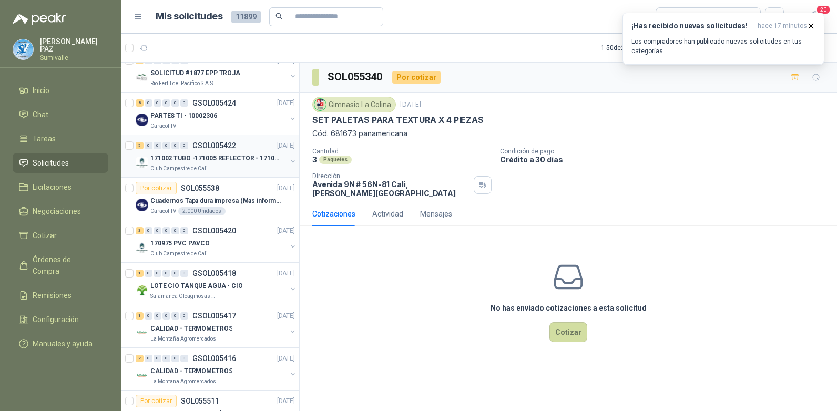
scroll to position [420, 0]
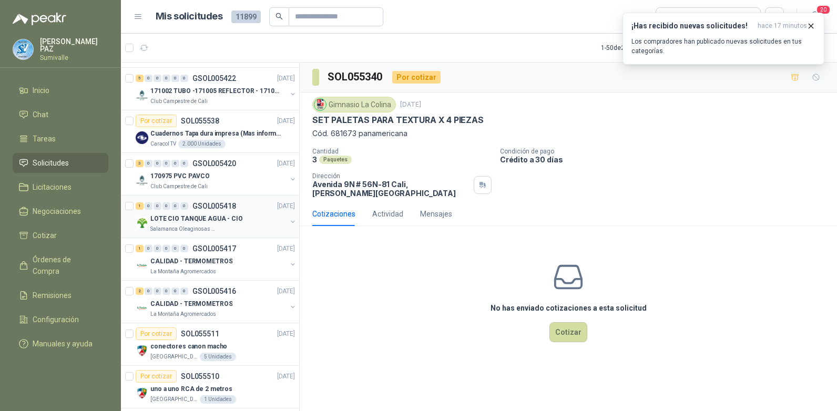
click at [213, 224] on div "LOTE CIO TANQUE AGUA - CIO" at bounding box center [218, 218] width 136 height 13
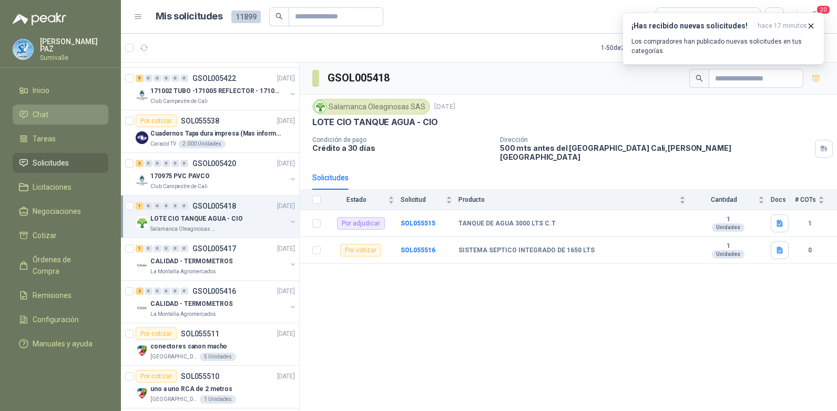
click at [58, 119] on link "Chat" at bounding box center [61, 115] width 96 height 20
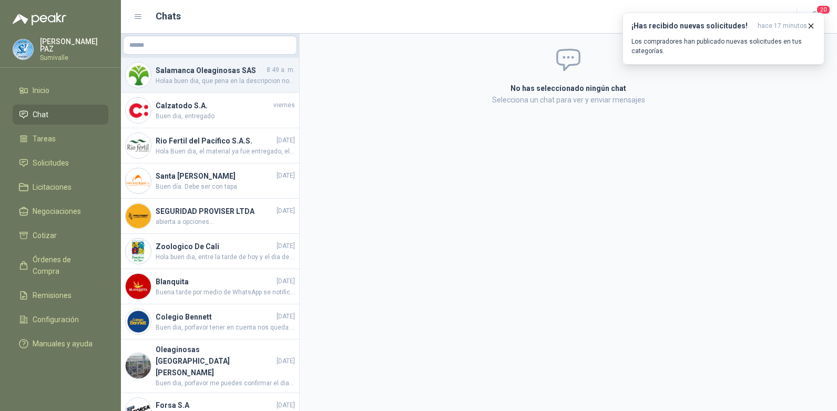
click at [235, 81] on span "Holaa buen dia, que pena en la descripcion nos falto colocar que te ofreciamos …" at bounding box center [225, 81] width 139 height 10
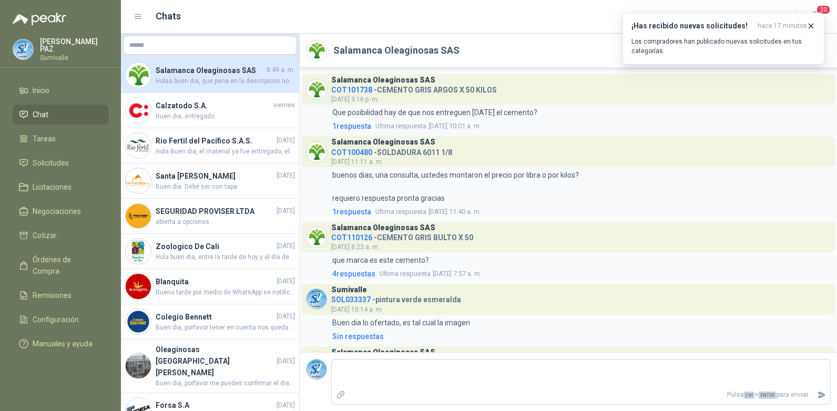
scroll to position [1827, 0]
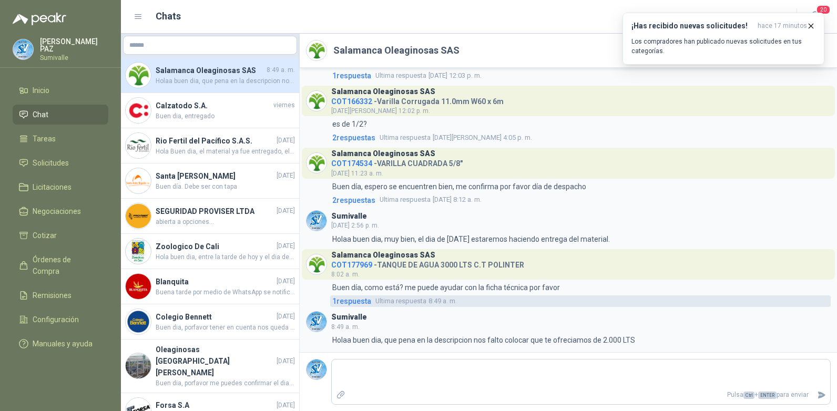
click at [363, 300] on span "1 respuesta" at bounding box center [351, 301] width 39 height 12
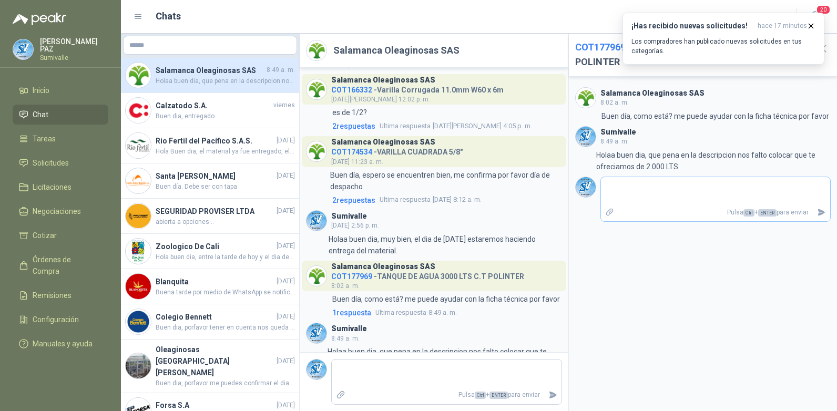
click at [645, 193] on textarea at bounding box center [716, 191] width 230 height 24
click at [821, 223] on icon "Enviar" at bounding box center [821, 226] width 9 height 9
click at [821, 223] on icon "Enviar" at bounding box center [821, 226] width 7 height 7
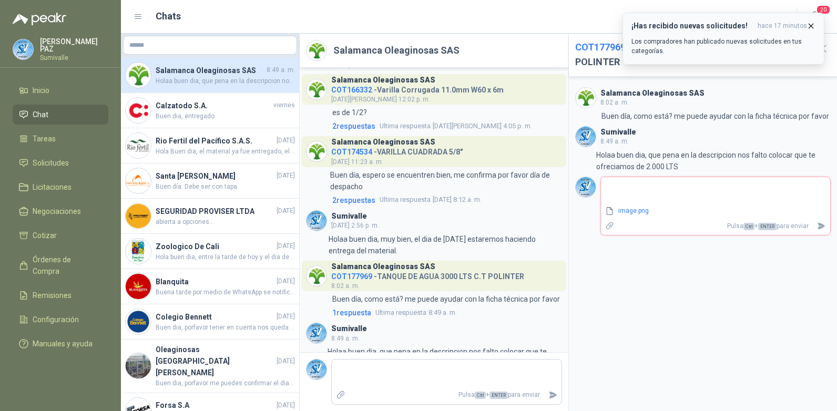
click at [813, 25] on icon "button" at bounding box center [810, 26] width 9 height 9
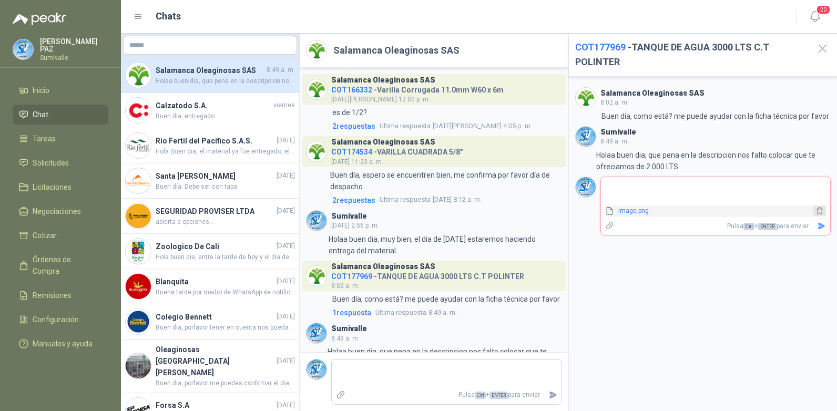
click at [818, 210] on icon "delete" at bounding box center [819, 210] width 7 height 7
click at [611, 211] on icon "Adjuntar archivos" at bounding box center [608, 211] width 7 height 7
click at [0, 0] on input "file" at bounding box center [0, 0] width 0 height 0
click at [823, 224] on icon "Enviar" at bounding box center [821, 226] width 7 height 7
click at [823, 224] on icon "Enviar" at bounding box center [821, 226] width 9 height 9
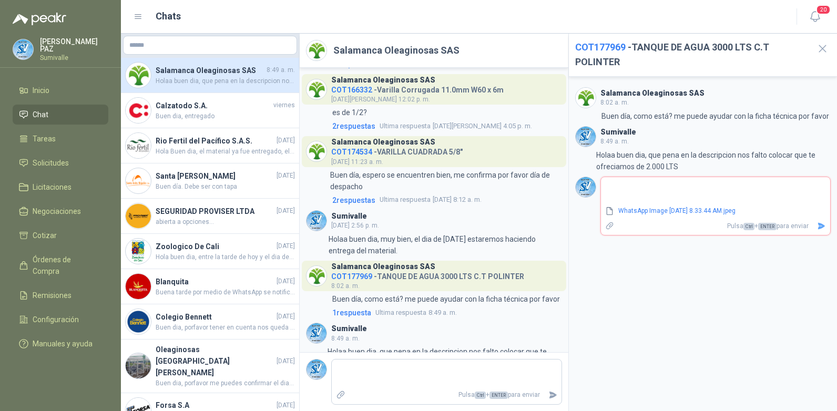
click at [823, 224] on icon "Enviar" at bounding box center [821, 226] width 9 height 9
click at [816, 224] on button "Enviar" at bounding box center [821, 226] width 17 height 18
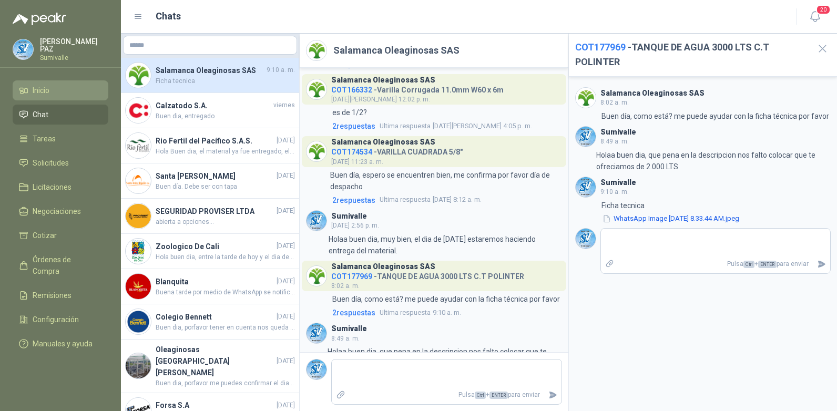
click at [49, 87] on span "Inicio" at bounding box center [41, 91] width 17 height 12
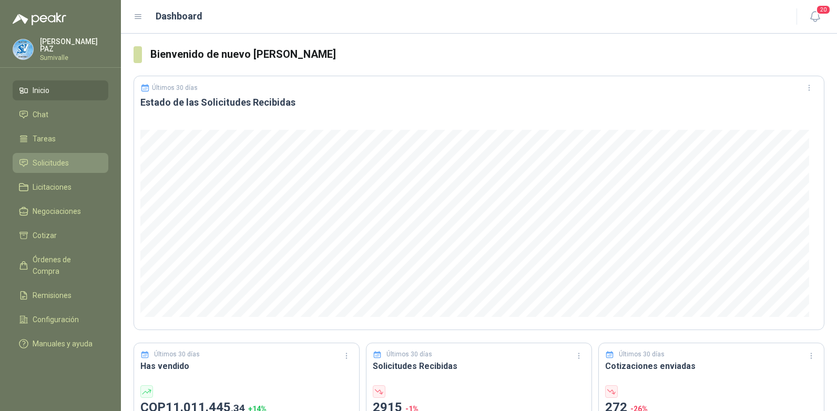
click at [67, 163] on span "Solicitudes" at bounding box center [51, 163] width 36 height 12
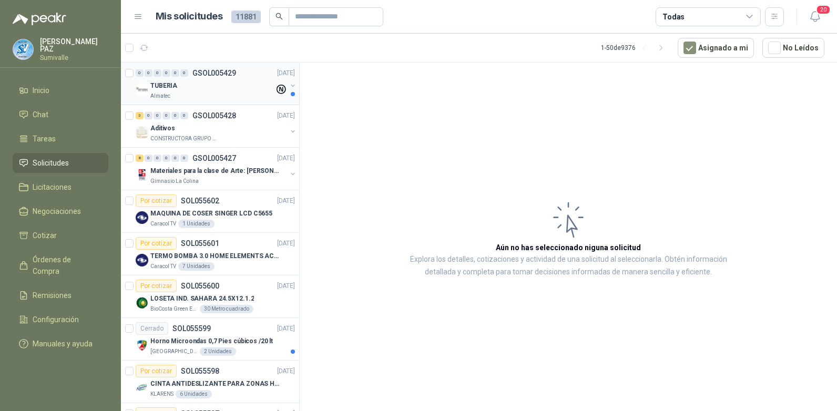
click at [211, 90] on div "TUBERIA" at bounding box center [212, 85] width 124 height 13
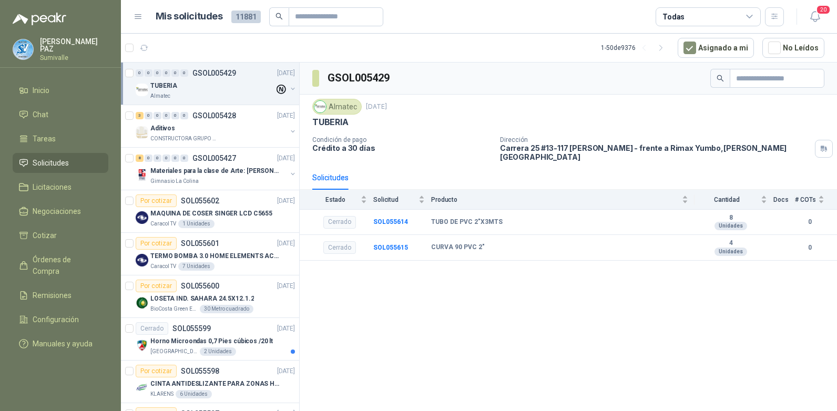
click at [696, 20] on div "Todas" at bounding box center [707, 16] width 105 height 19
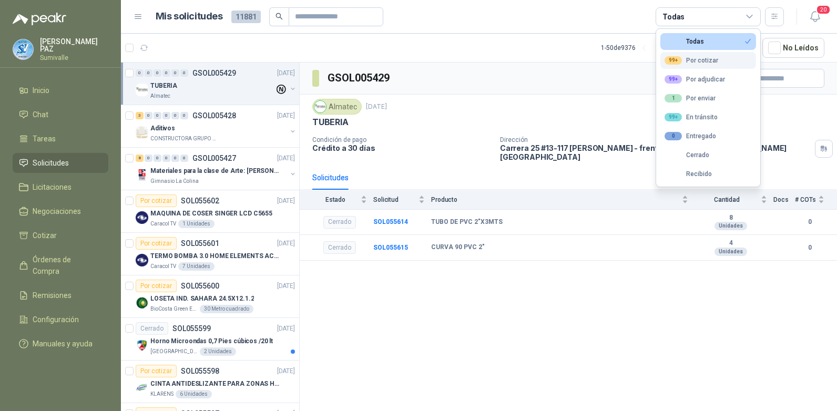
click at [693, 58] on div "99+ Por cotizar" at bounding box center [691, 60] width 54 height 8
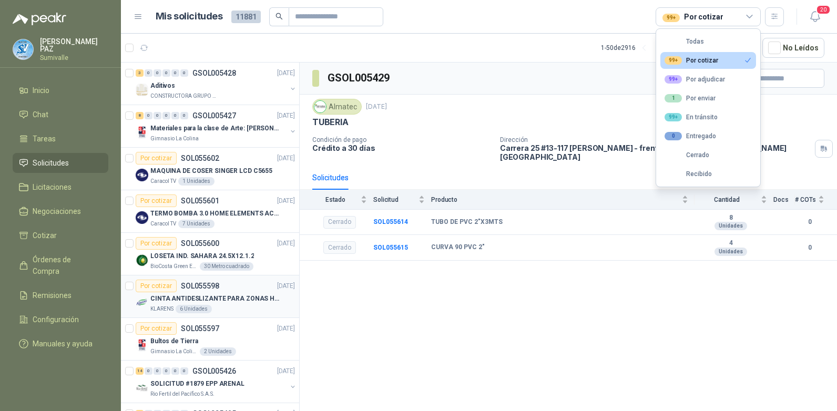
scroll to position [53, 0]
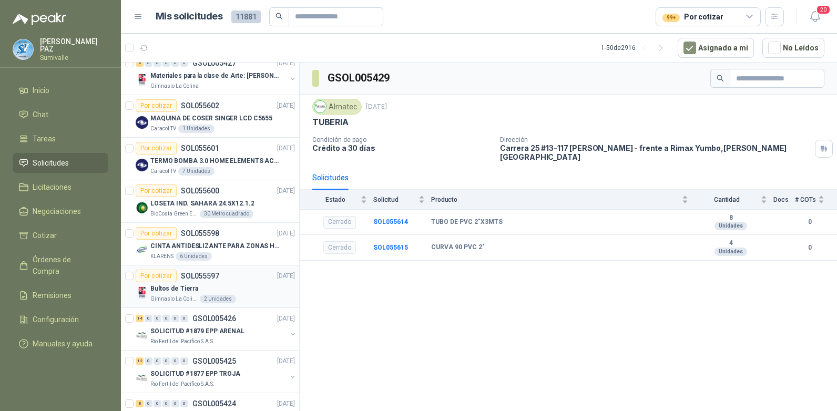
click at [227, 282] on div "Por cotizar SOL055597 [DATE] Bultos de Tierra Gimnasio La Colina 2 Unidades" at bounding box center [215, 287] width 159 height 34
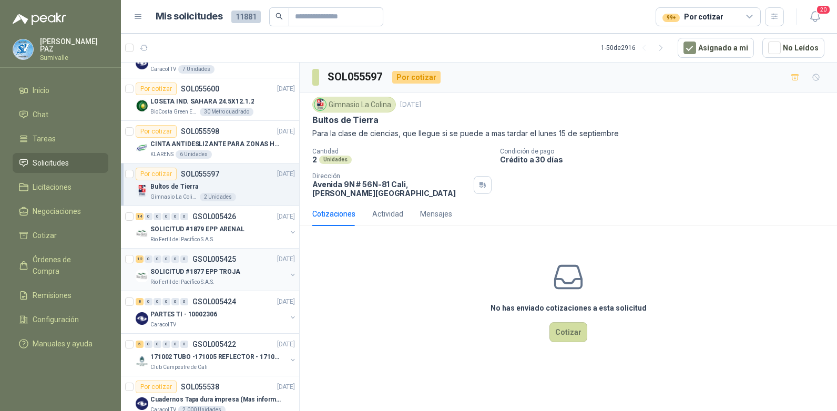
scroll to position [158, 0]
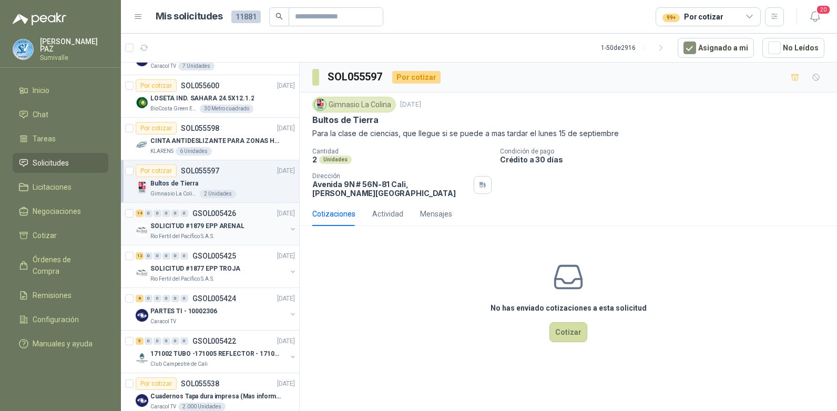
click at [228, 233] on div "Rio Fertil del Pacífico S.A.S." at bounding box center [218, 236] width 136 height 8
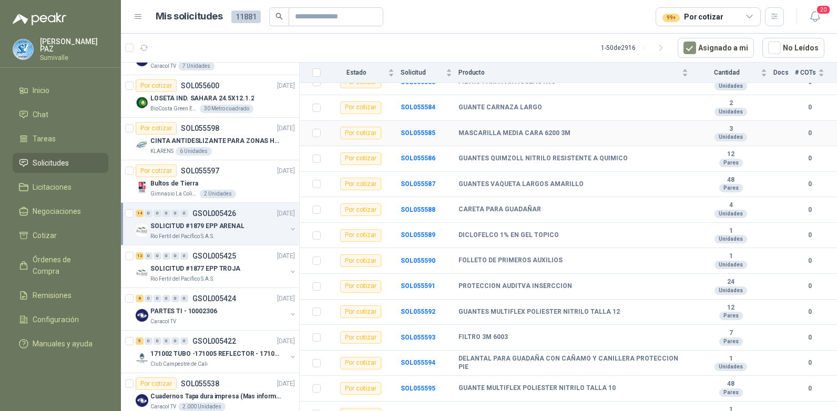
scroll to position [146, 0]
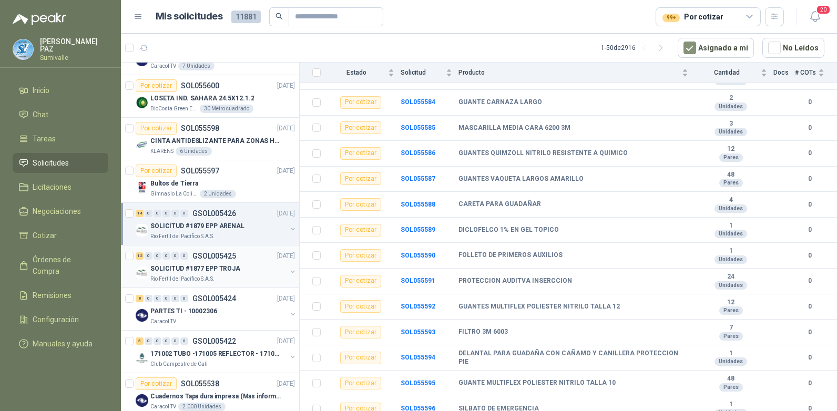
click at [218, 266] on p "SOLICITUD #1877 EPP TROJA" at bounding box center [195, 269] width 90 height 10
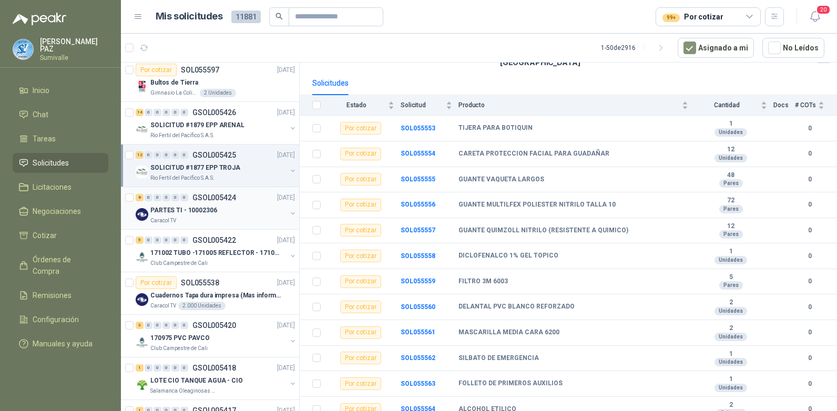
scroll to position [263, 0]
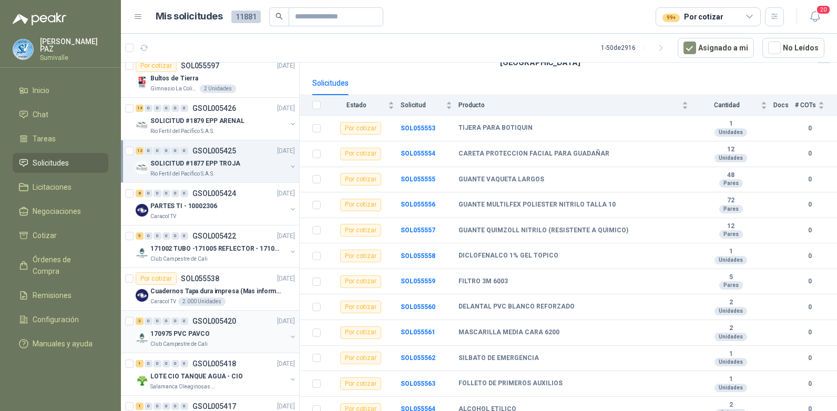
click at [233, 327] on div "170975 PVC PAVCO" at bounding box center [218, 333] width 136 height 13
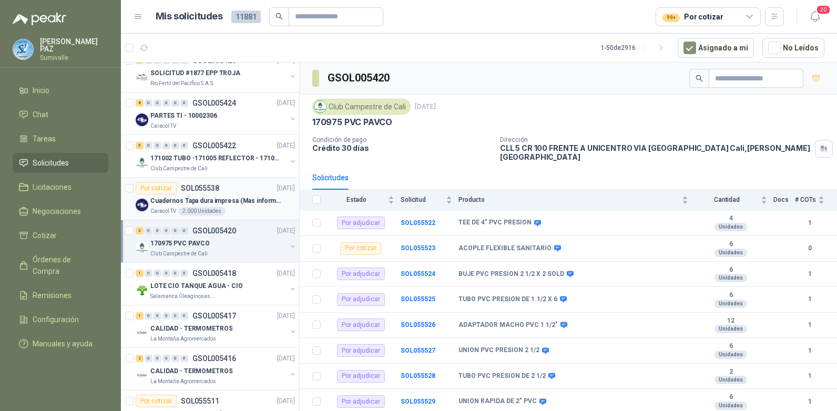
scroll to position [368, 0]
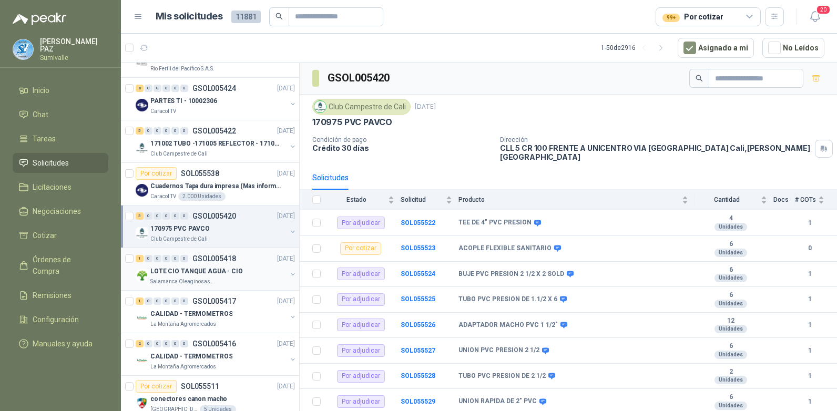
click at [227, 273] on p "LOTE CIO TANQUE AGUA - CIO" at bounding box center [196, 271] width 93 height 10
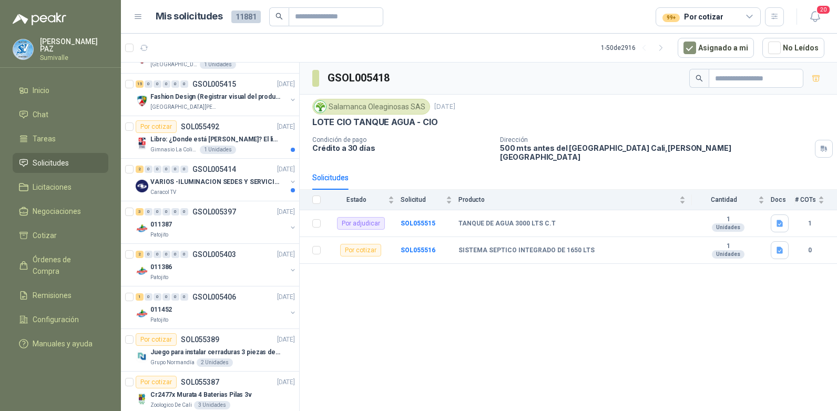
scroll to position [894, 0]
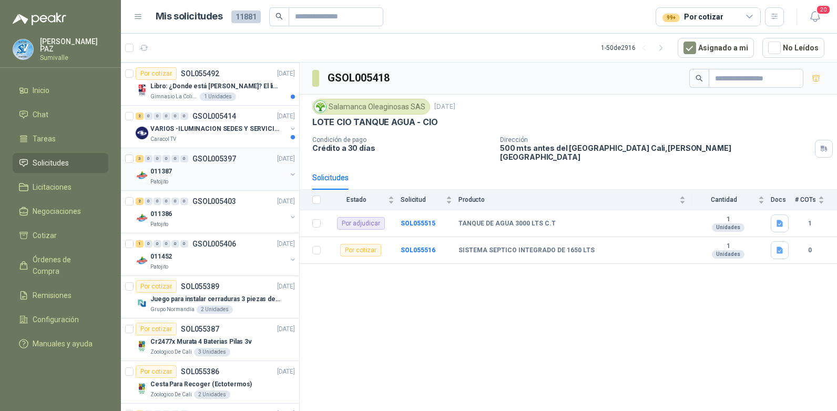
click at [228, 175] on div "011387" at bounding box center [218, 171] width 136 height 13
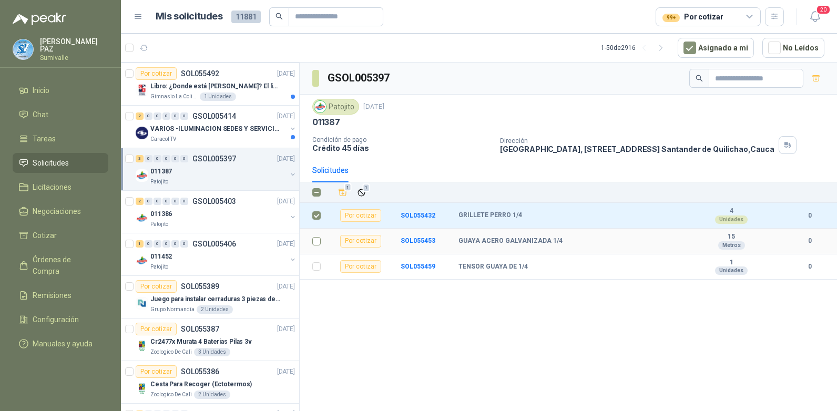
click at [312, 236] on label at bounding box center [316, 241] width 8 height 12
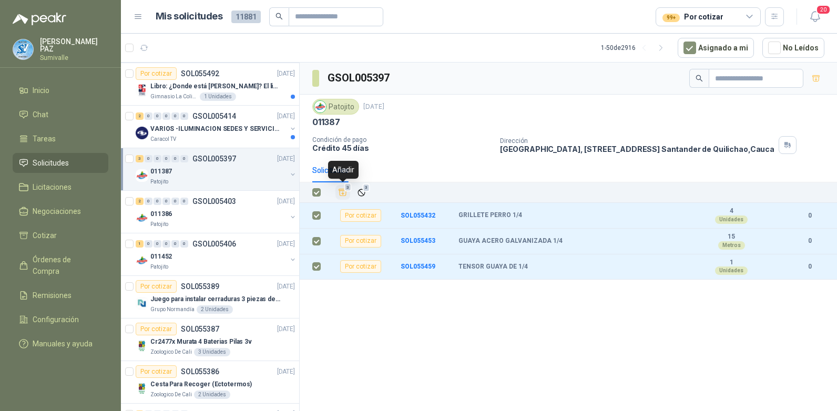
click at [345, 191] on span "3" at bounding box center [347, 187] width 7 height 8
click at [65, 238] on li "Cotizar 3" at bounding box center [60, 236] width 83 height 12
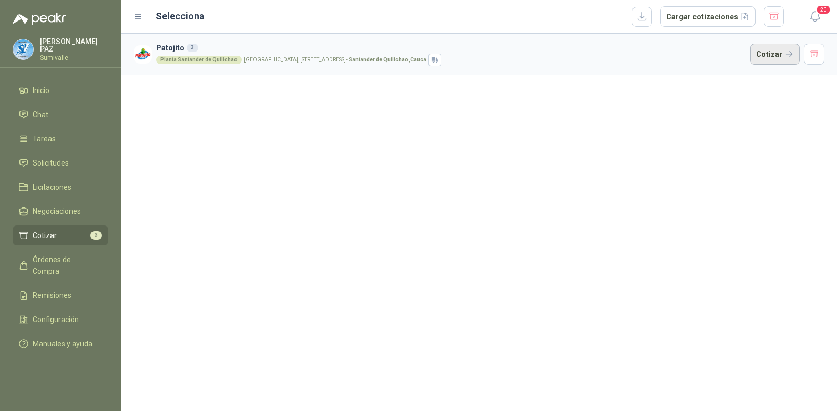
click at [763, 50] on button "Cotizar" at bounding box center [774, 54] width 49 height 21
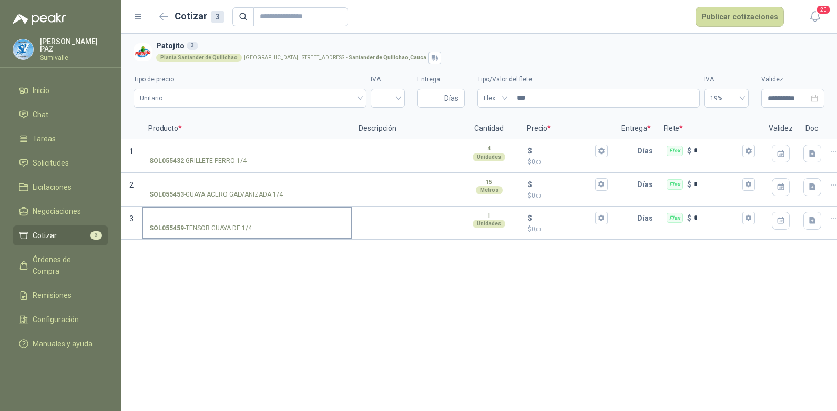
click at [212, 214] on input "SOL055459 - TENSOR GUAYA DE 1/4" at bounding box center [247, 218] width 196 height 8
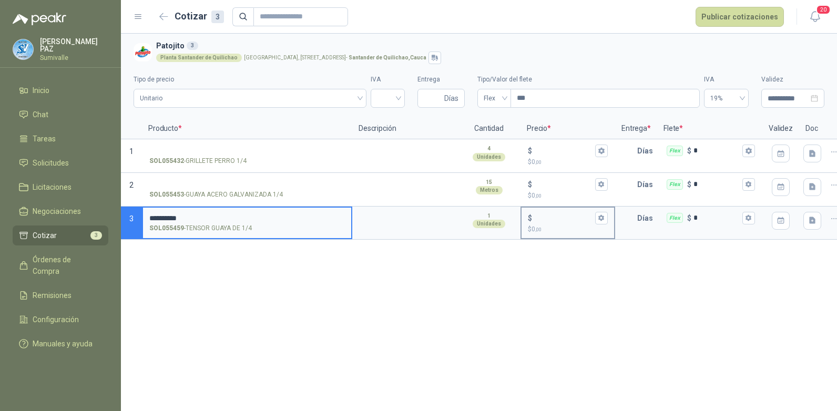
click at [551, 213] on div "$" at bounding box center [568, 218] width 80 height 13
click at [551, 214] on input "$ $ 0 ,00" at bounding box center [563, 218] width 59 height 8
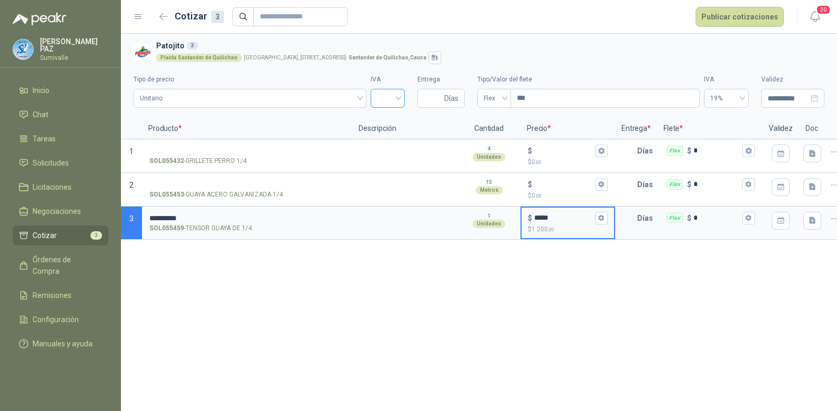
click at [387, 95] on input "search" at bounding box center [388, 97] width 22 height 16
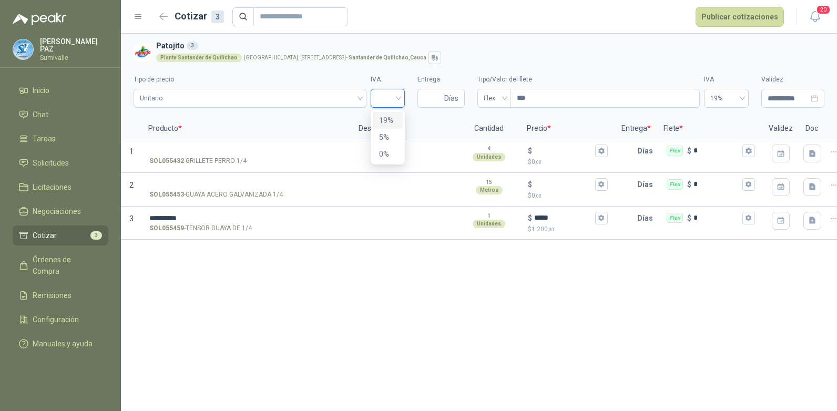
click at [394, 122] on div "19%" at bounding box center [387, 121] width 17 height 12
click at [430, 99] on input "Entrega" at bounding box center [433, 98] width 18 height 18
click at [491, 95] on span "Flex" at bounding box center [494, 98] width 21 height 16
click at [496, 139] on div "Incluido" at bounding box center [494, 137] width 17 height 12
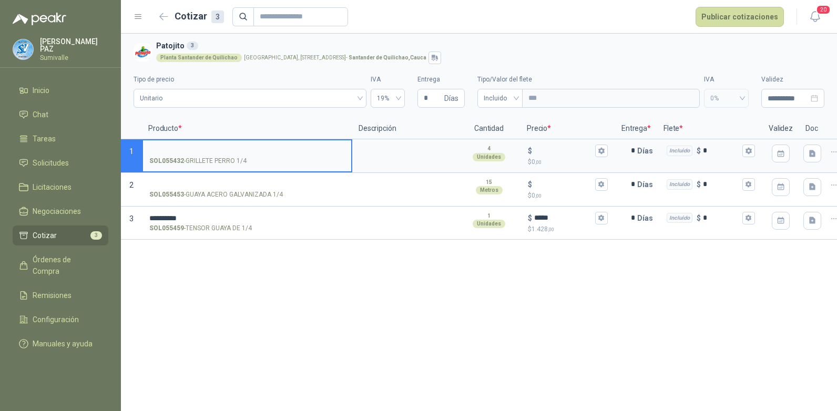
click at [224, 148] on input "SOL055432 - GRILLETE PERRO 1/4" at bounding box center [247, 151] width 196 height 8
click at [551, 149] on input "$ $ 0 ,00" at bounding box center [563, 151] width 59 height 8
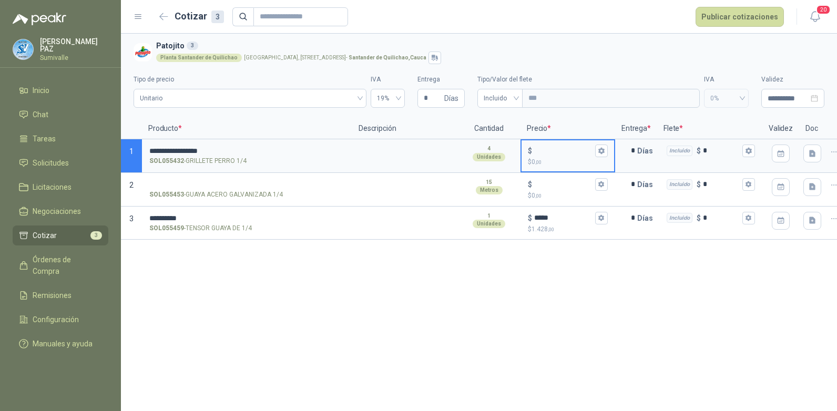
click at [551, 149] on input "$ $ 0 ,00" at bounding box center [563, 151] width 59 height 8
click at [550, 184] on input "$ $ 0 ,00" at bounding box center [563, 184] width 59 height 8
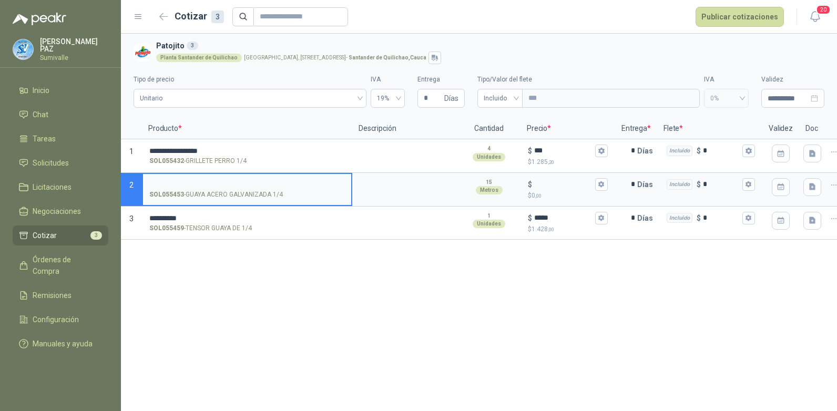
click at [189, 181] on input "SOL055453 - GUAYA ACERO GALVANIZADA 1/4" at bounding box center [247, 185] width 196 height 8
click at [552, 181] on input "$ $ 0 ,00" at bounding box center [563, 184] width 59 height 8
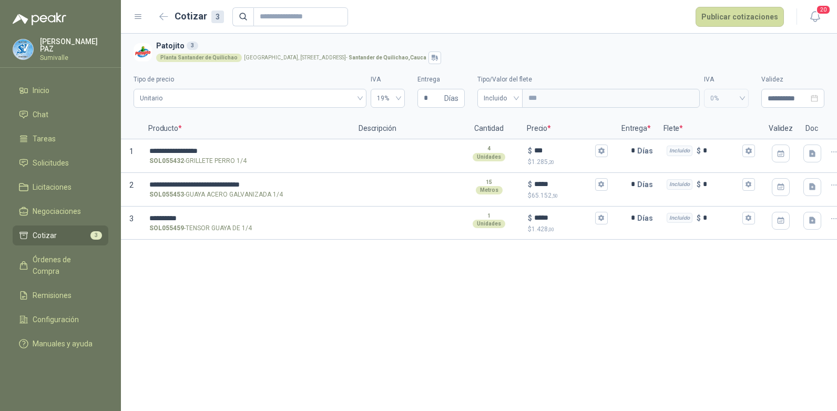
click at [460, 284] on div "**********" at bounding box center [479, 222] width 716 height 377
click at [725, 95] on span "0%" at bounding box center [726, 98] width 32 height 16
click at [718, 16] on button "Publicar cotizaciones" at bounding box center [739, 17] width 88 height 20
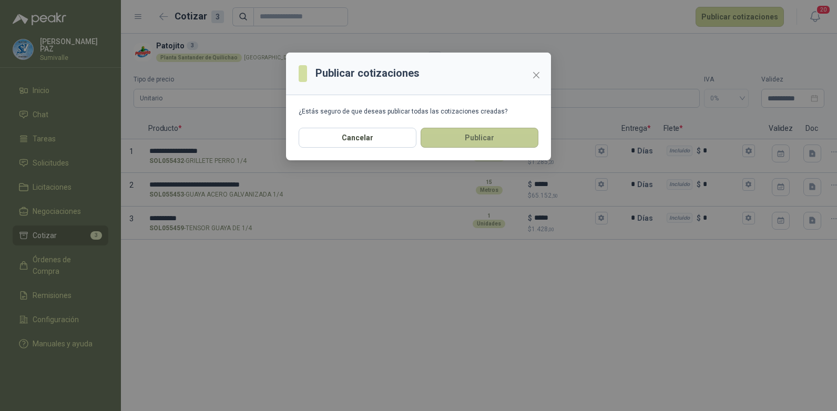
click at [478, 137] on button "Publicar" at bounding box center [479, 138] width 118 height 20
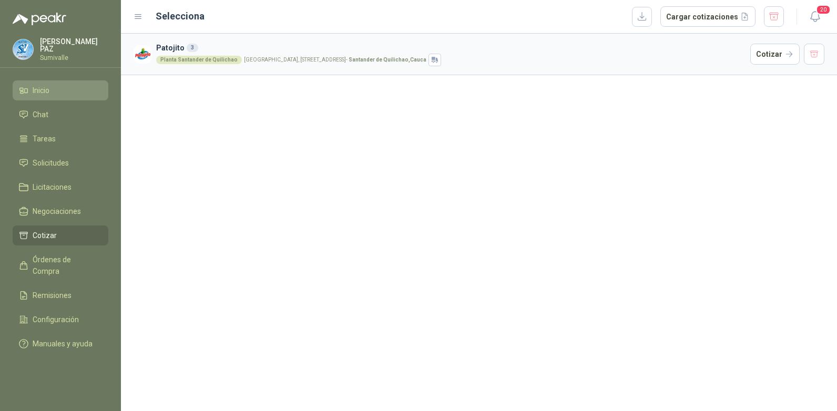
click at [55, 88] on li "Inicio" at bounding box center [60, 91] width 83 height 12
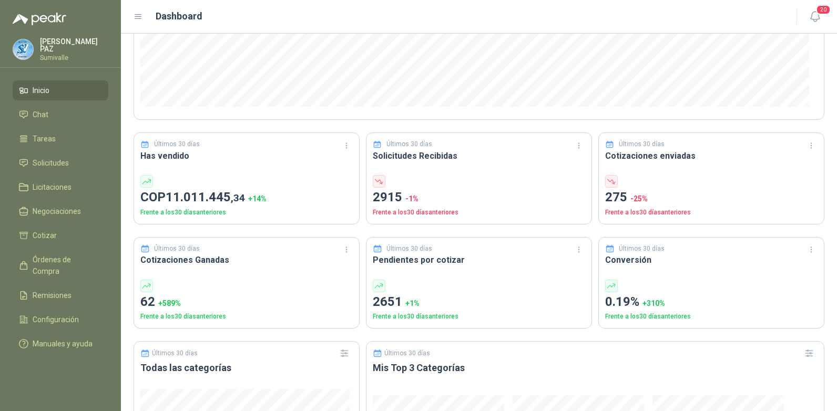
scroll to position [263, 0]
